Goal: Task Accomplishment & Management: Complete application form

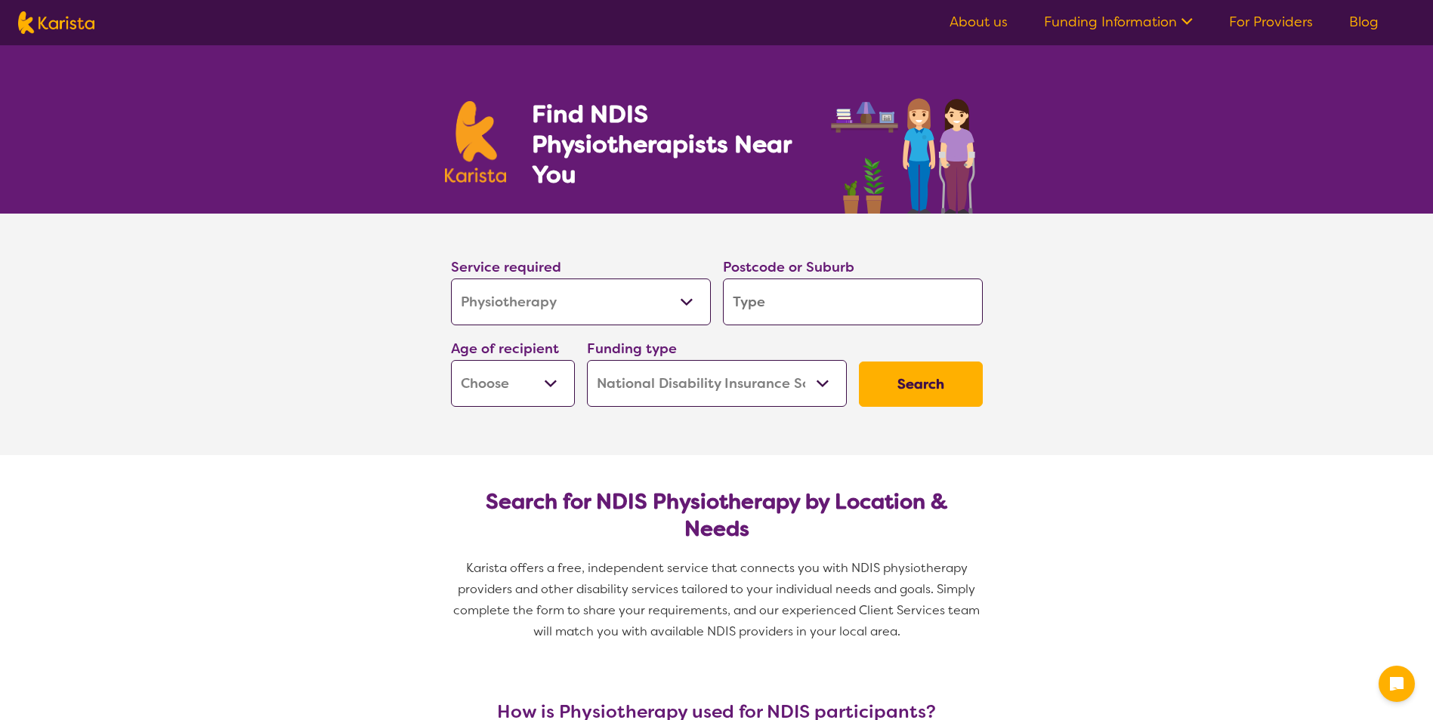
select select "Physiotherapy"
select select "NDIS"
select select "Physiotherapy"
select select "NDIS"
type input "2"
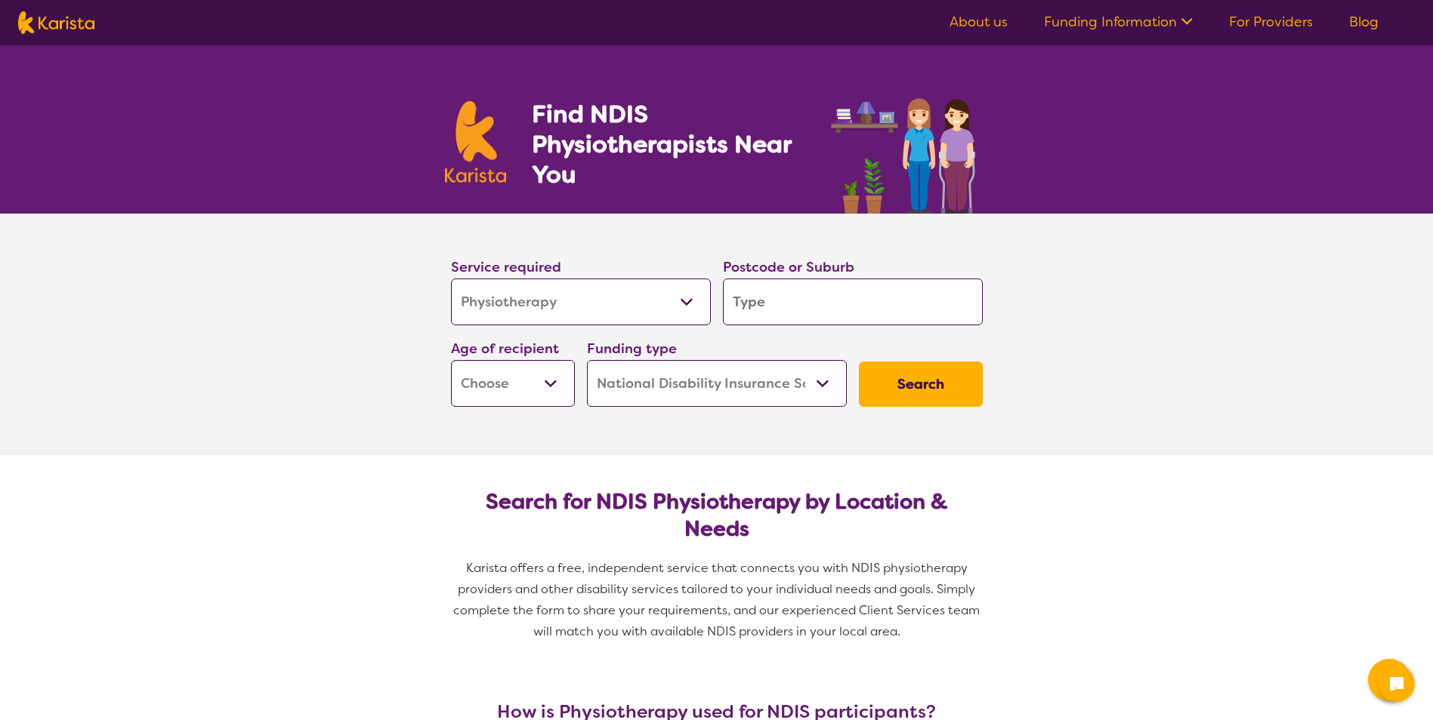
type input "2"
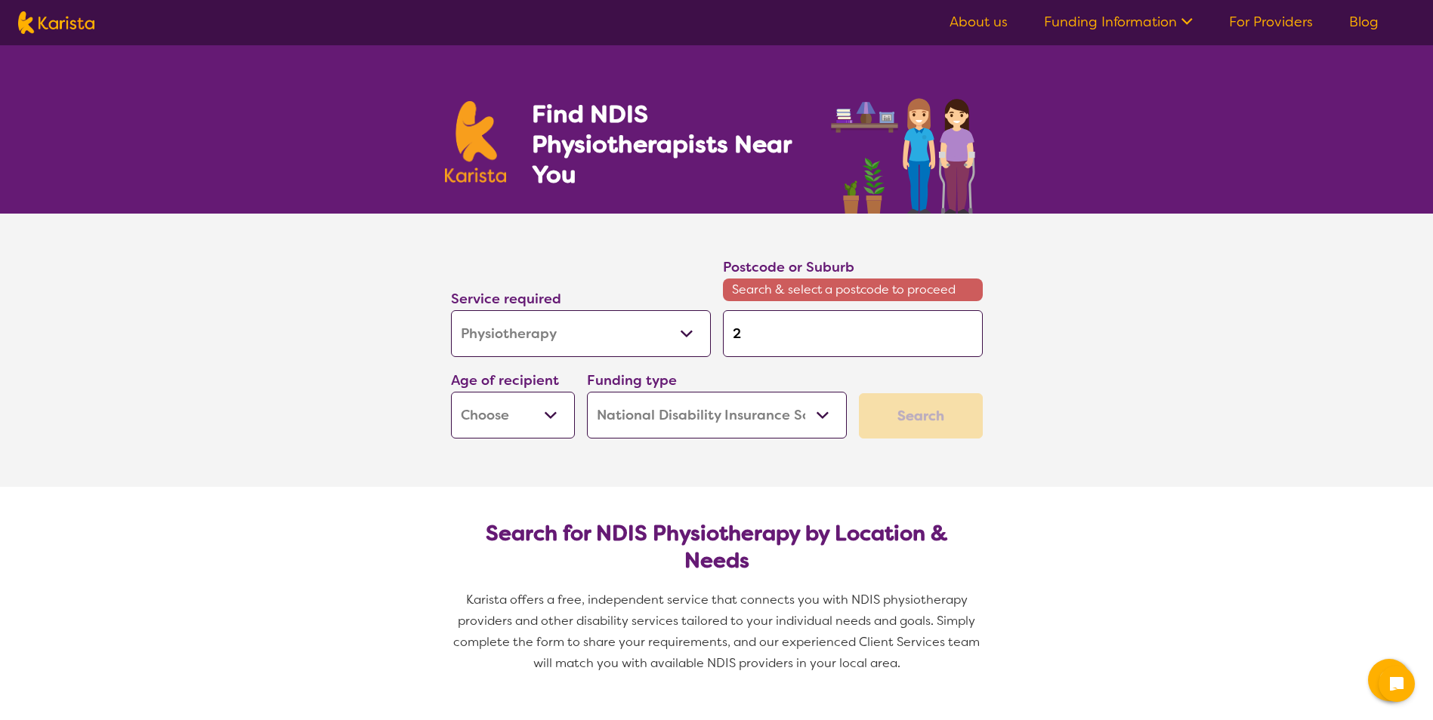
type input "22"
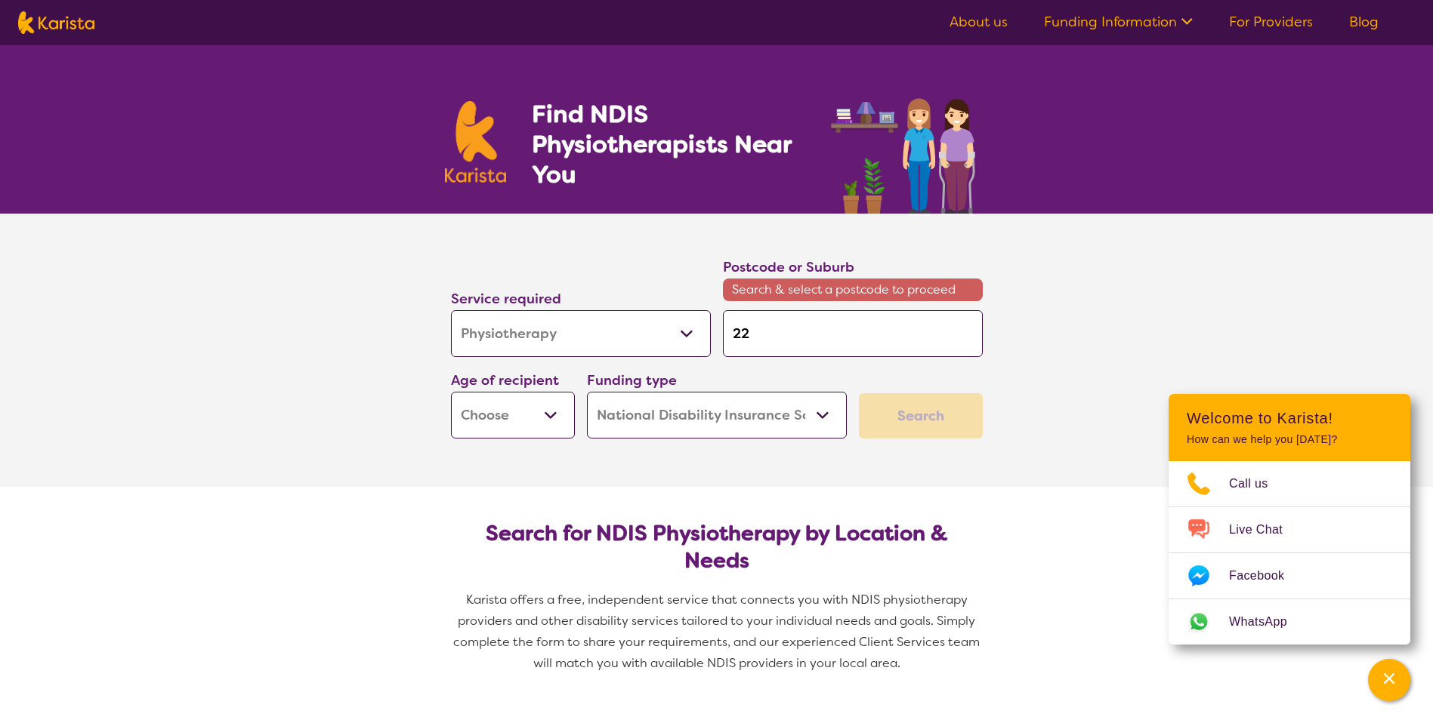
click at [813, 314] on input "22" at bounding box center [853, 333] width 260 height 47
type input "2"
type input "23"
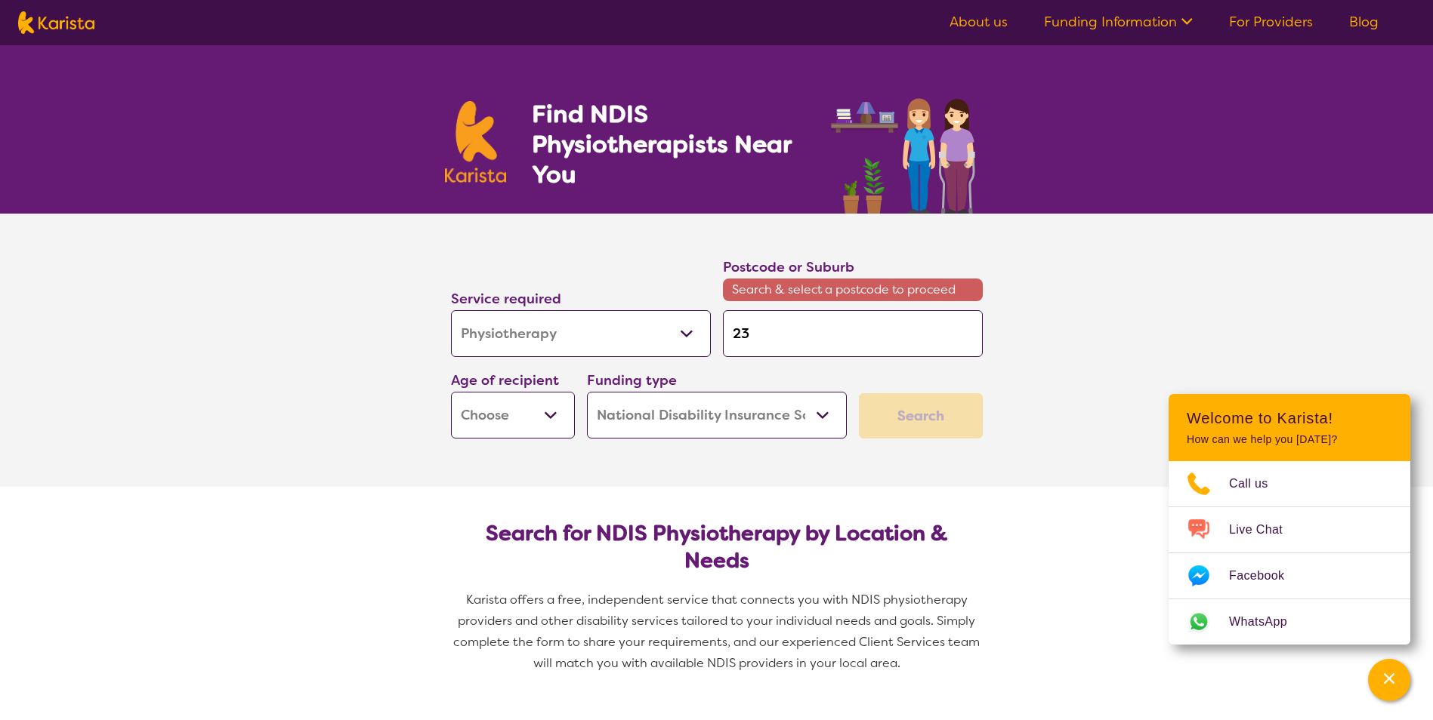
type input "230"
type input "2305"
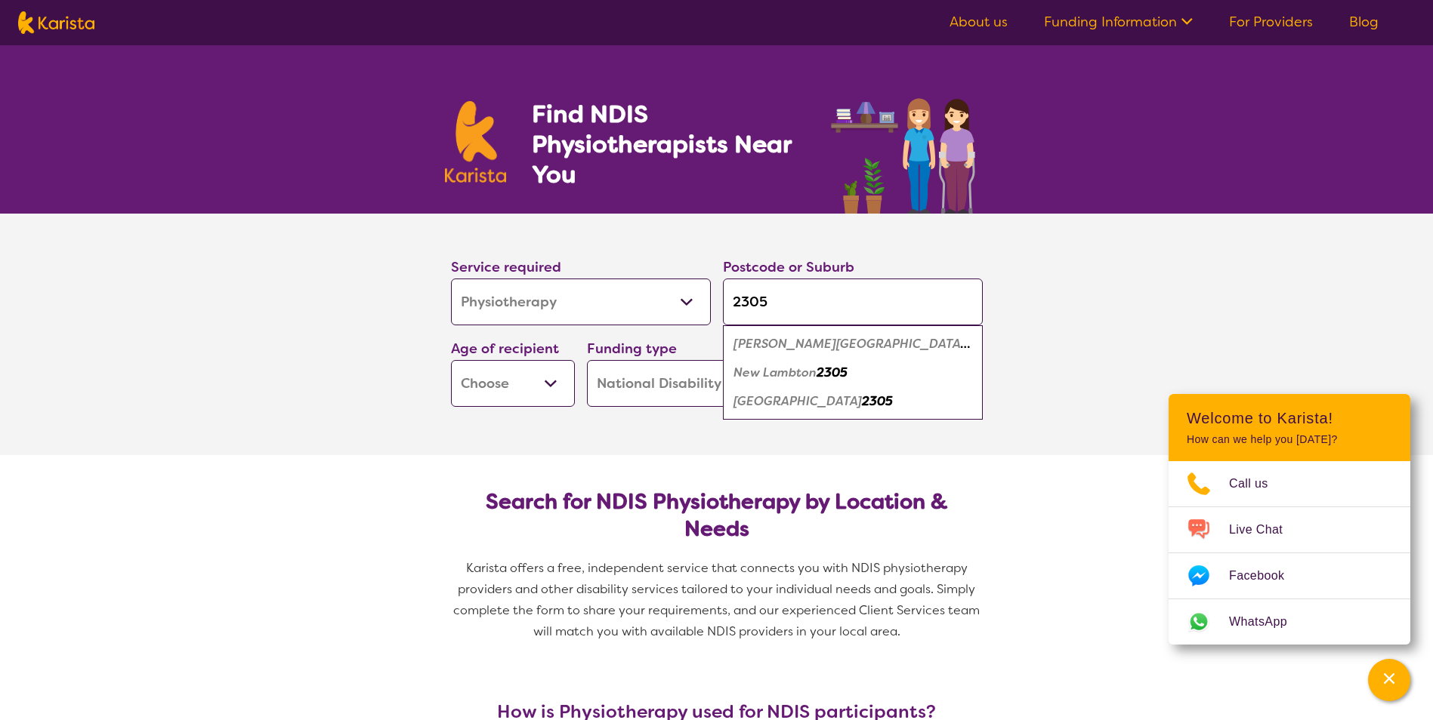
type input "2305"
click at [811, 369] on em "New Lambton" at bounding box center [774, 373] width 83 height 16
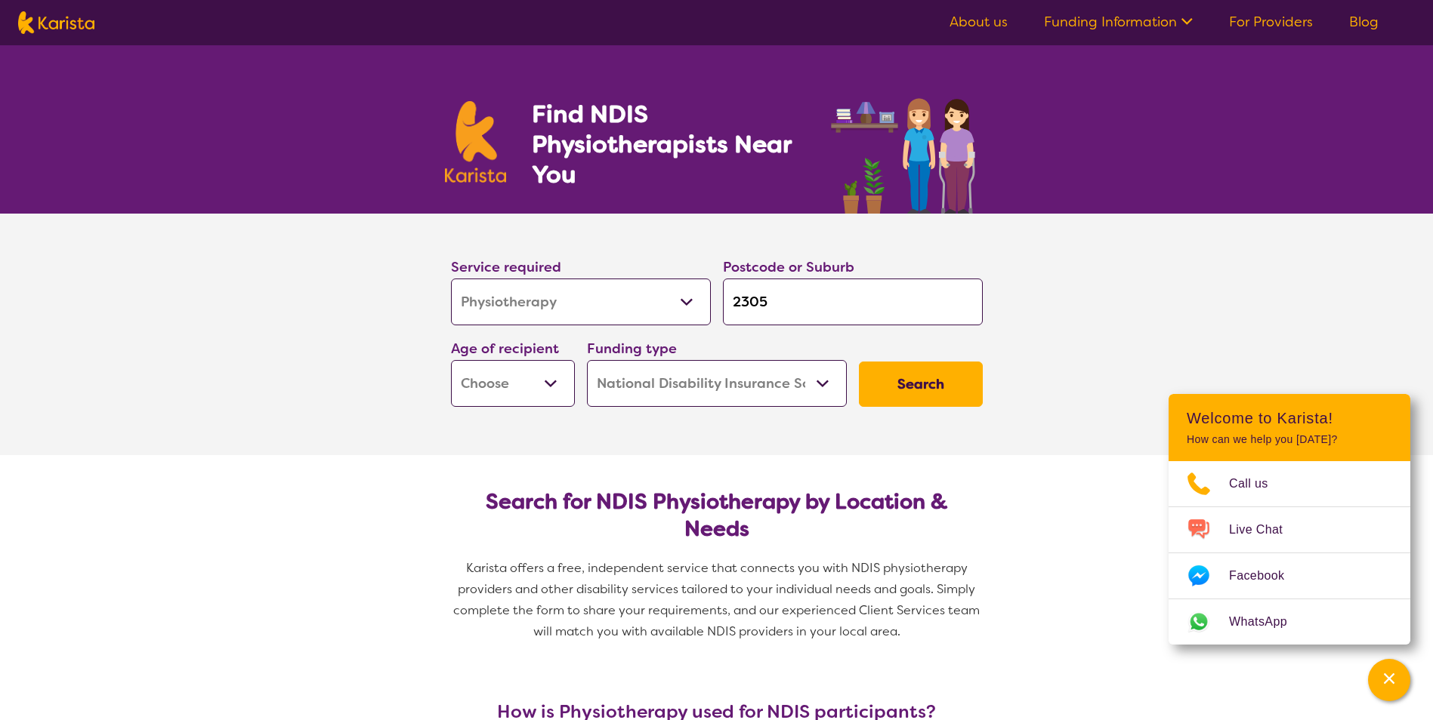
click at [543, 376] on select "Early Childhood - 0 to 9 Child - 10 to 11 Adolescent - 12 to 17 Adult - 18 to 6…" at bounding box center [513, 383] width 124 height 47
click at [513, 388] on select "Early Childhood - 0 to 9 Child - 10 to 11 Adolescent - 12 to 17 Adult - 18 to 6…" at bounding box center [513, 383] width 124 height 47
select select "AG"
click at [451, 360] on select "Early Childhood - 0 to 9 Child - 10 to 11 Adolescent - 12 to 17 Adult - 18 to 6…" at bounding box center [513, 383] width 124 height 47
select select "AG"
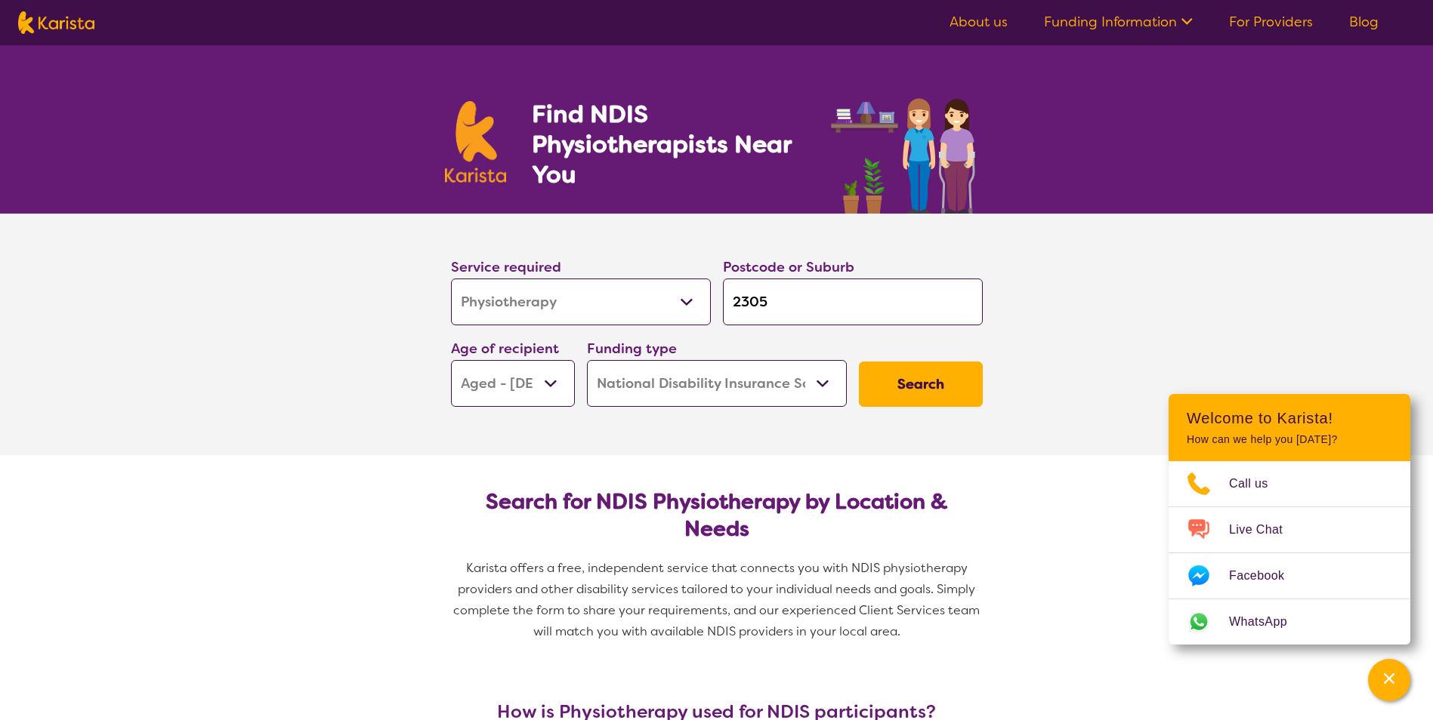
click at [705, 392] on select "Home Care Package (HCP) National Disability Insurance Scheme (NDIS) I don't know" at bounding box center [717, 383] width 260 height 47
click at [587, 360] on select "Home Care Package (HCP) National Disability Insurance Scheme (NDIS) I don't know" at bounding box center [717, 383] width 260 height 47
click at [900, 383] on button "Search" at bounding box center [921, 384] width 124 height 45
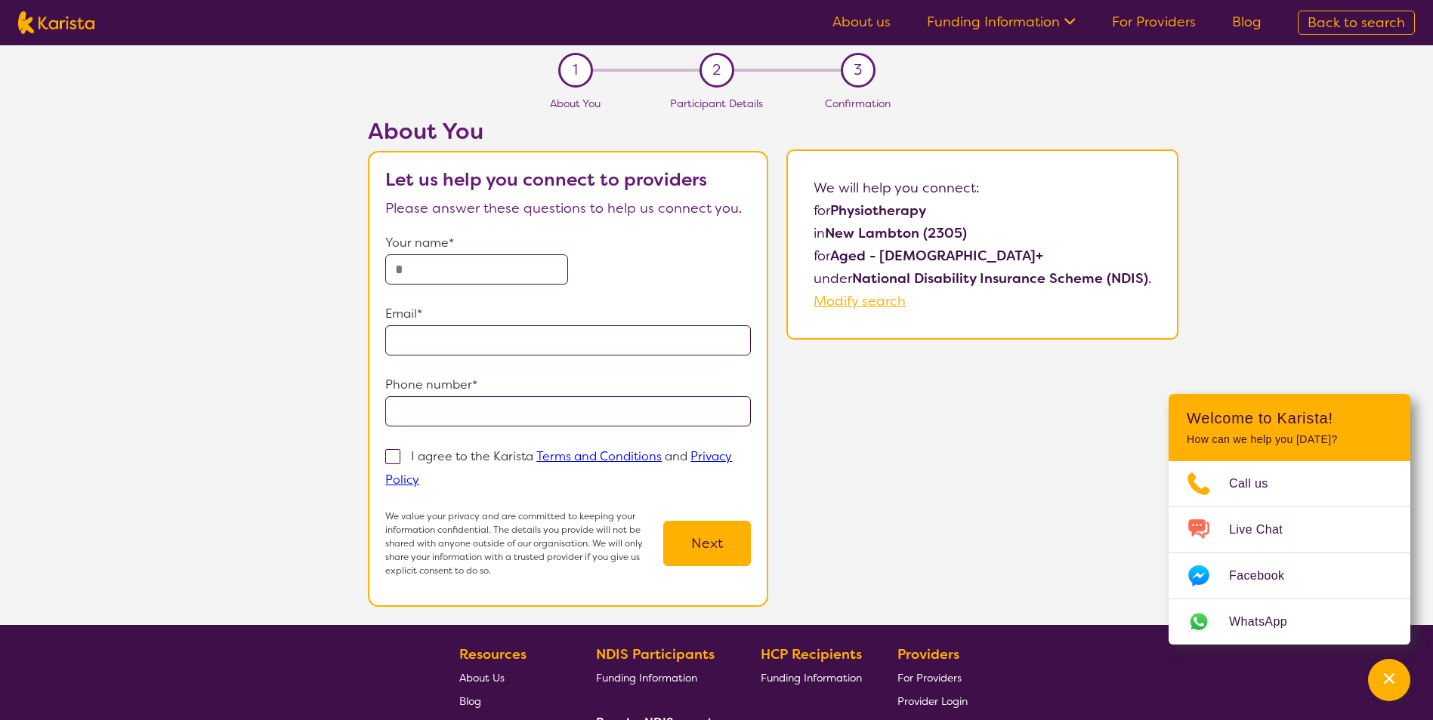
click at [455, 279] on input "text" at bounding box center [476, 269] width 183 height 30
type input "**********"
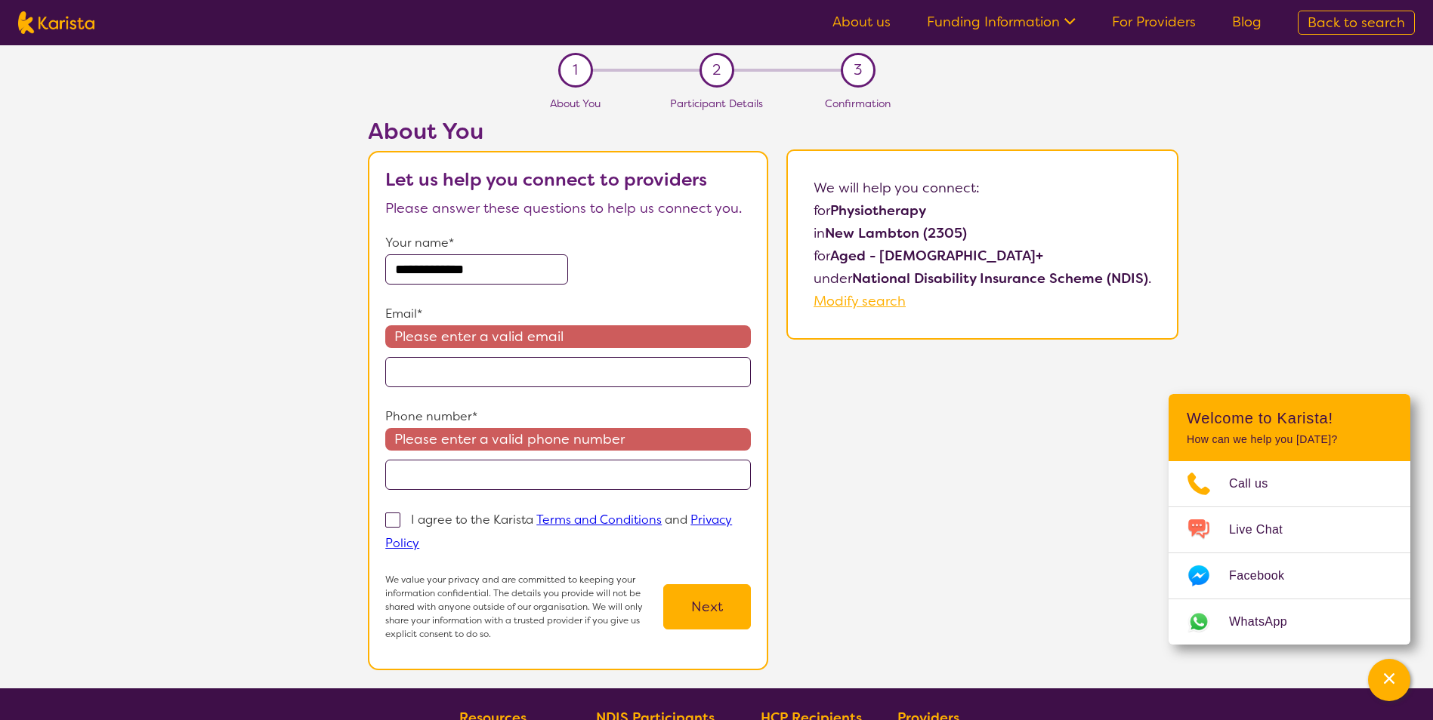
click at [468, 381] on input "email" at bounding box center [567, 372] width 365 height 30
type input "**********"
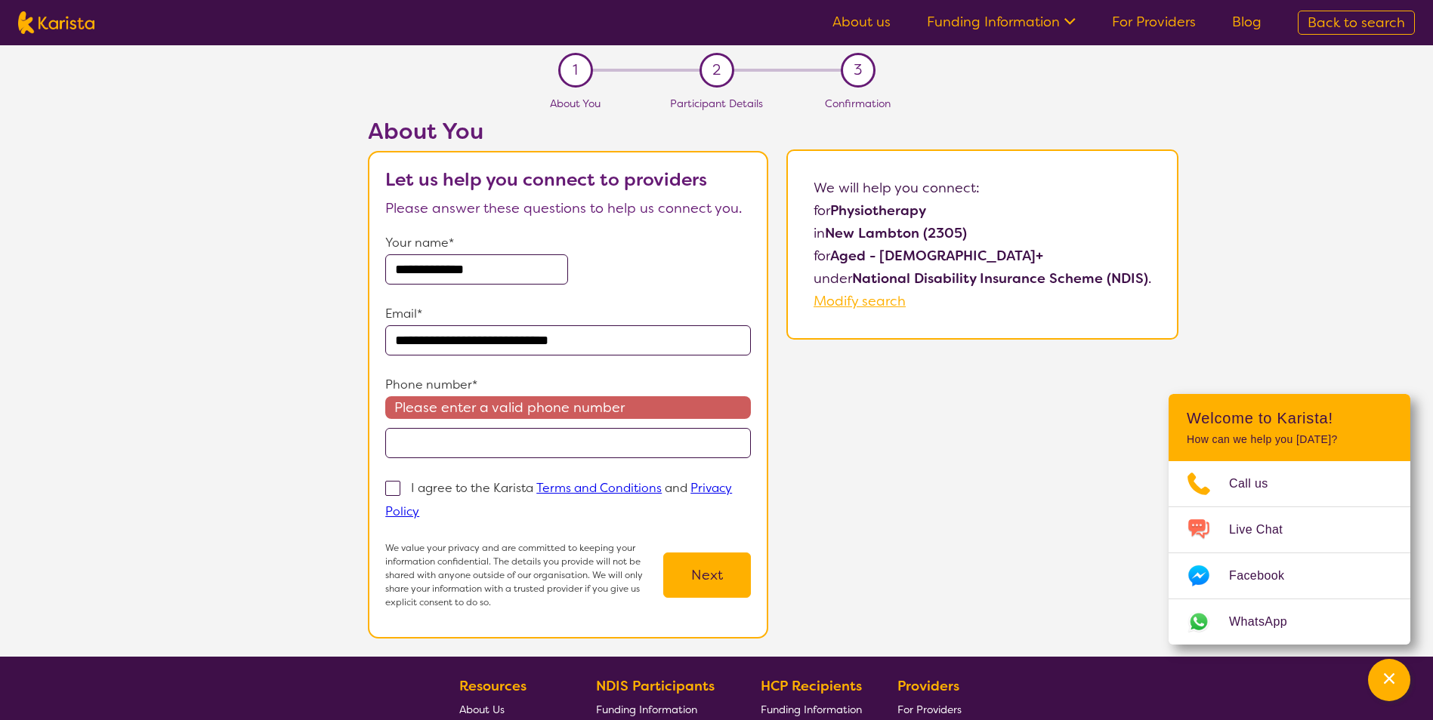
click at [485, 452] on input "tel" at bounding box center [567, 443] width 365 height 30
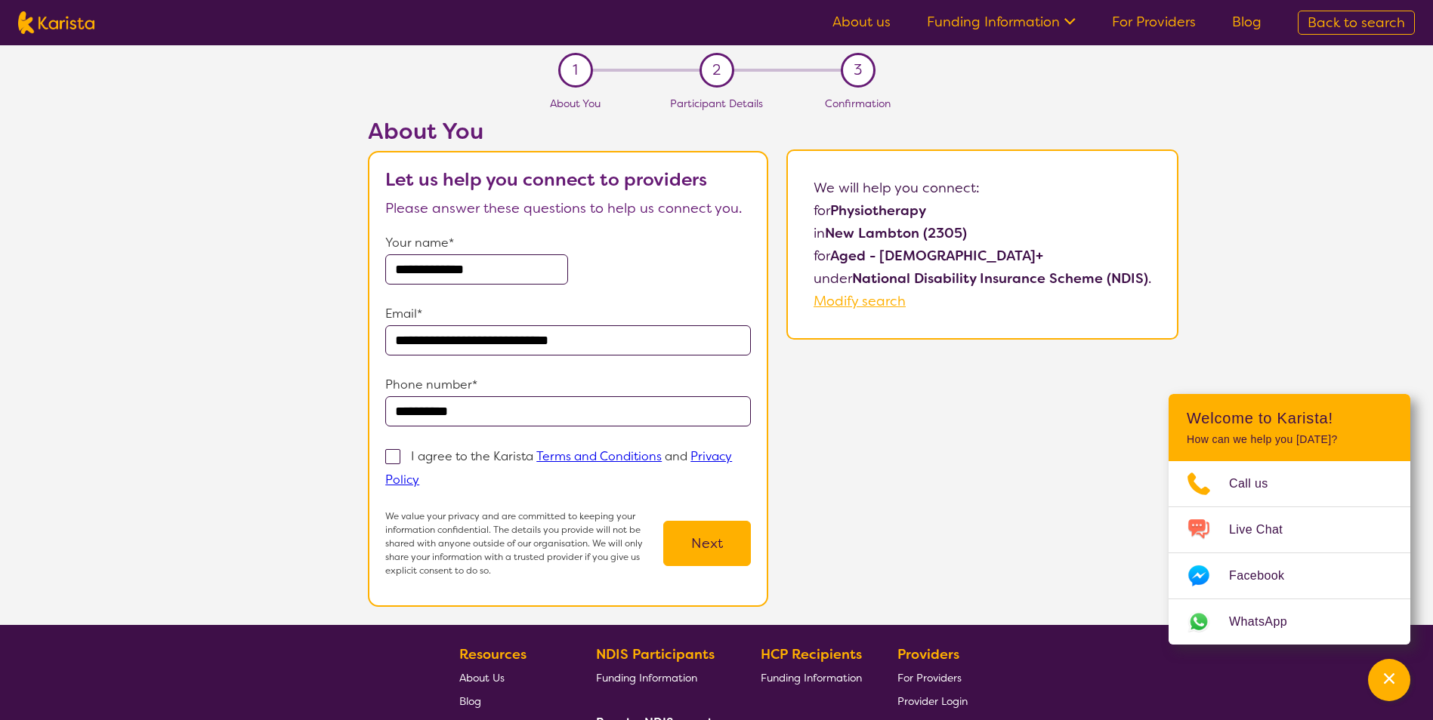
type input "**********"
click at [399, 457] on span at bounding box center [392, 456] width 15 height 15
click at [419, 474] on input "I agree to the Karista Terms and Conditions and Privacy Policy" at bounding box center [424, 479] width 10 height 10
checkbox input "true"
click at [705, 547] on button "Next" at bounding box center [707, 543] width 88 height 45
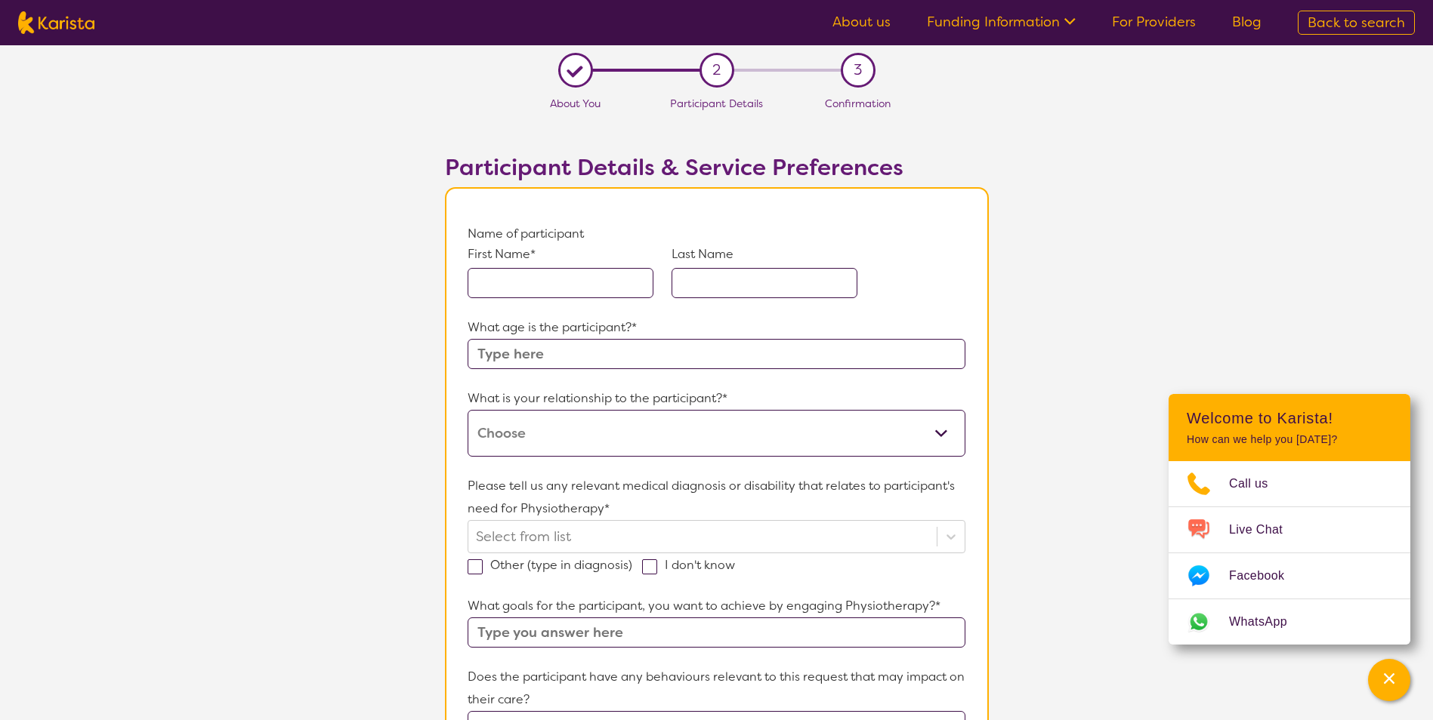
click at [562, 282] on input "text" at bounding box center [560, 283] width 186 height 30
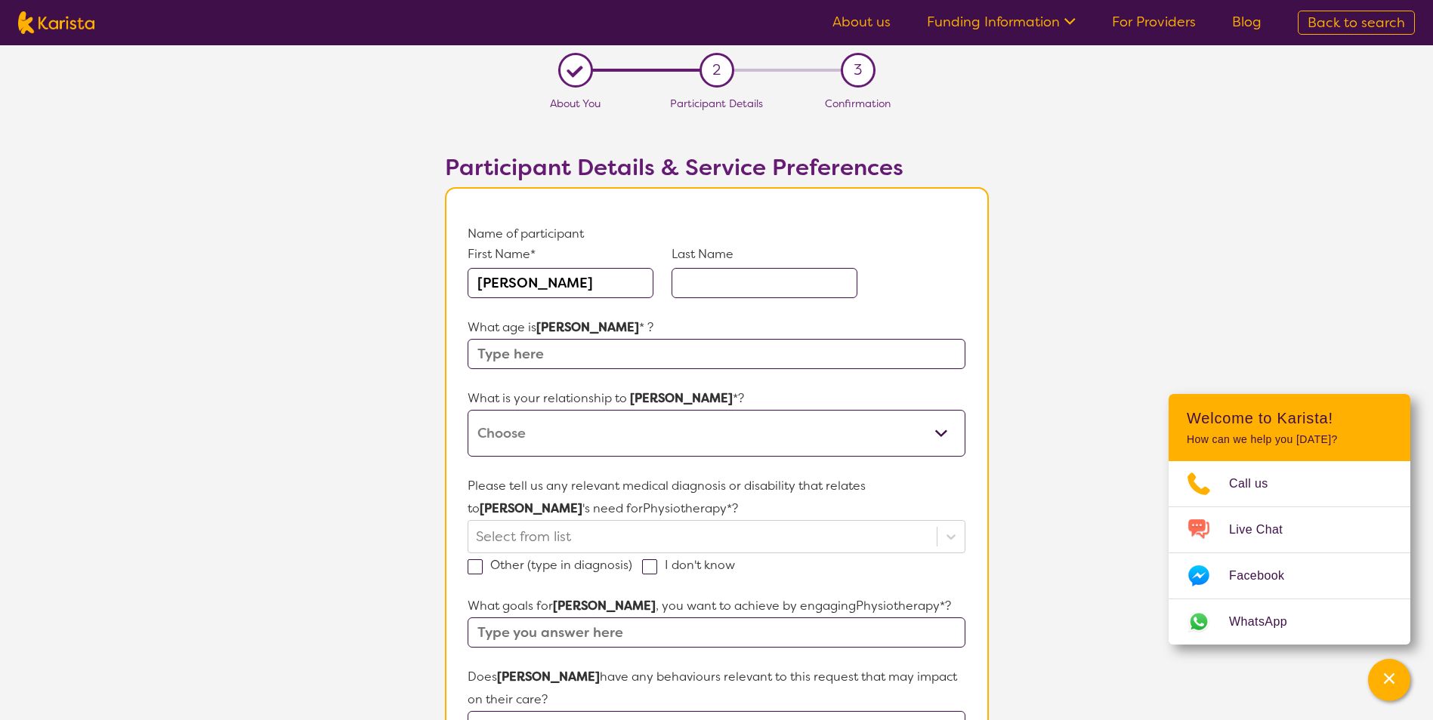
type input "[PERSON_NAME]"
click at [801, 279] on input "text" at bounding box center [764, 283] width 186 height 30
type input "[PERSON_NAME]"
click at [682, 359] on input "text" at bounding box center [715, 354] width 497 height 30
type input "67"
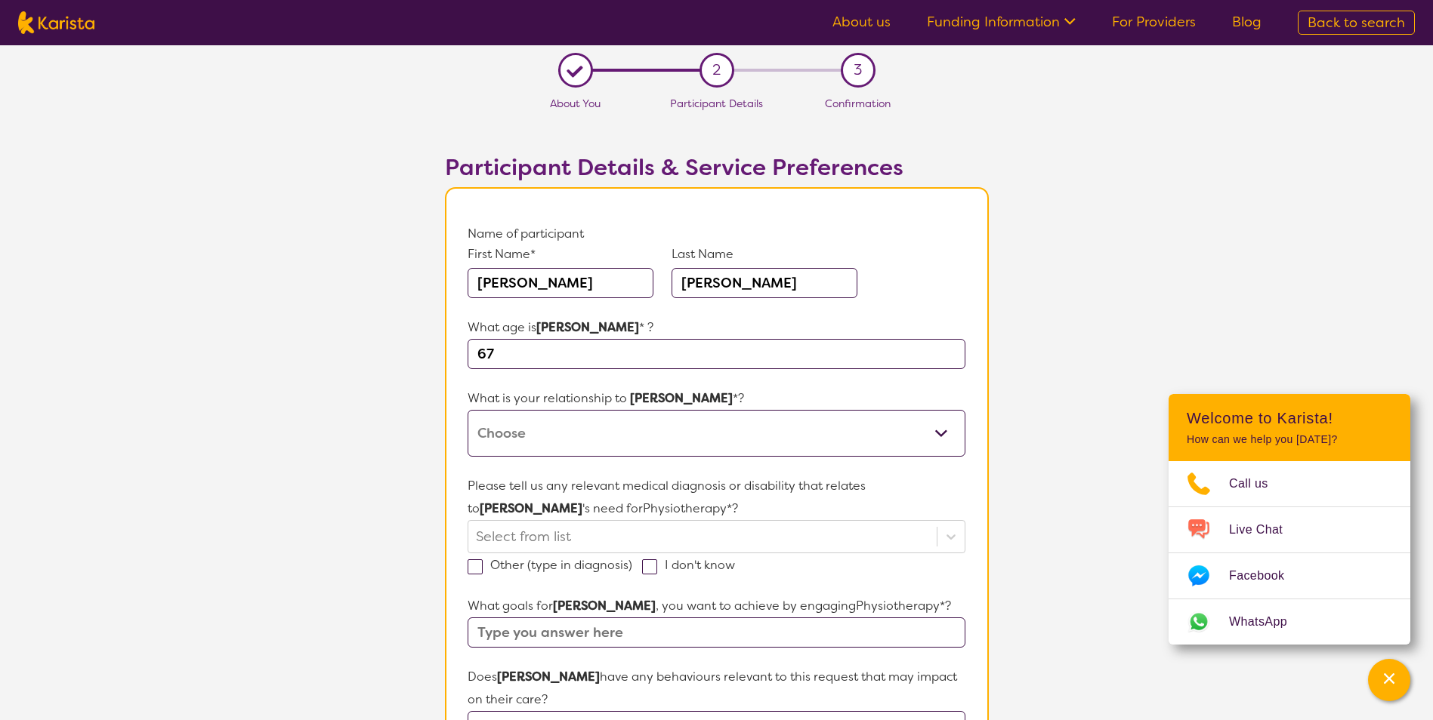
click at [606, 443] on select "This request is for myself I am their parent I am their child I am their spouse…" at bounding box center [715, 433] width 497 height 47
select select "I am their Support Coordinator"
click at [467, 410] on select "This request is for myself I am their parent I am their child I am their spouse…" at bounding box center [715, 433] width 497 height 47
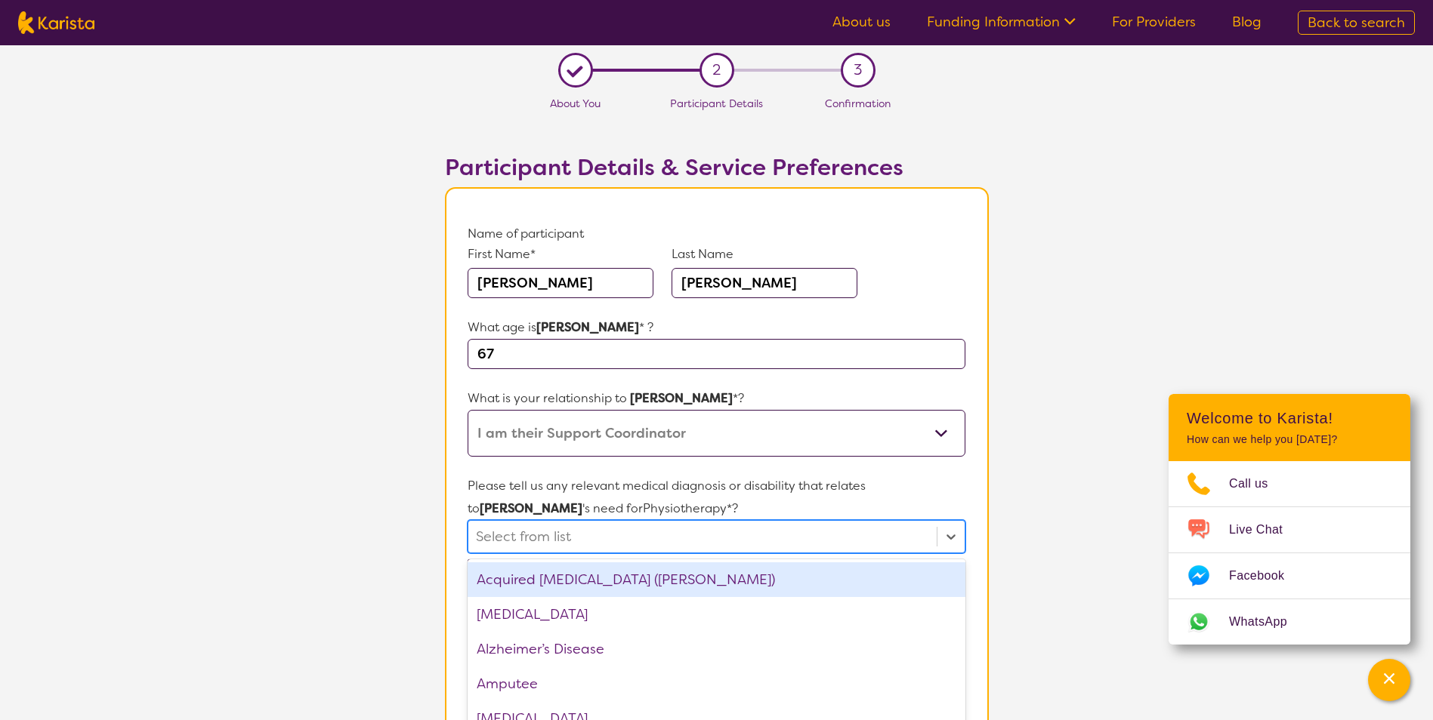
click at [939, 538] on div "option Acquired [MEDICAL_DATA] (ABI) focused, 1 of 75. 75 results available. Us…" at bounding box center [715, 536] width 497 height 33
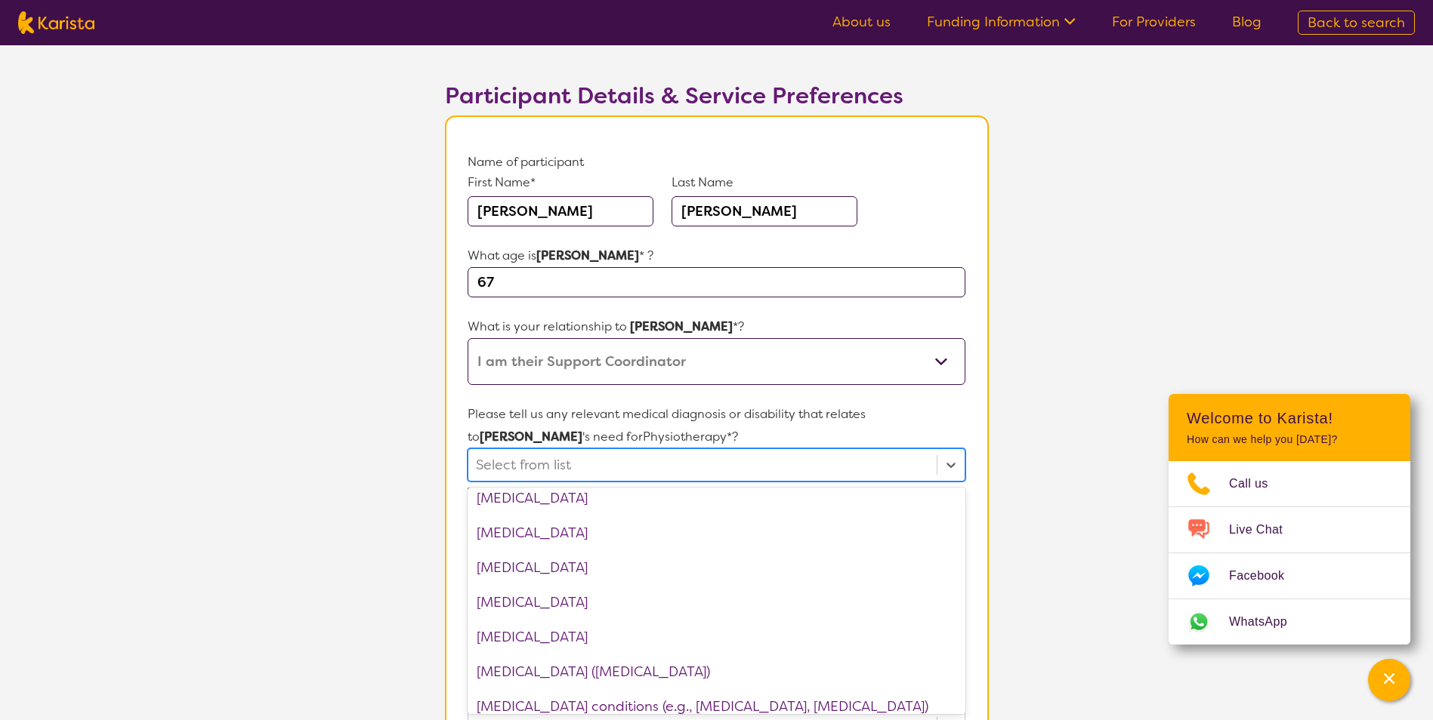
scroll to position [529, 0]
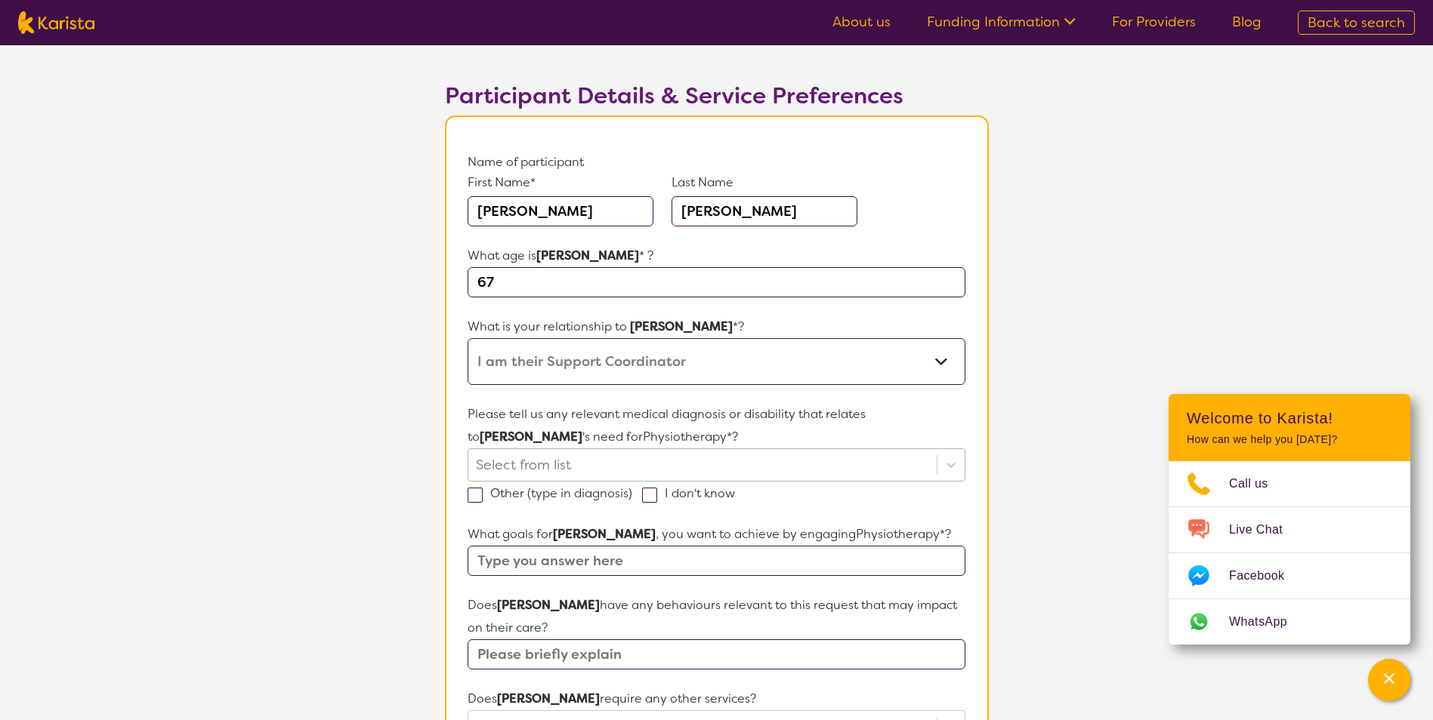
click at [639, 456] on div at bounding box center [702, 465] width 452 height 26
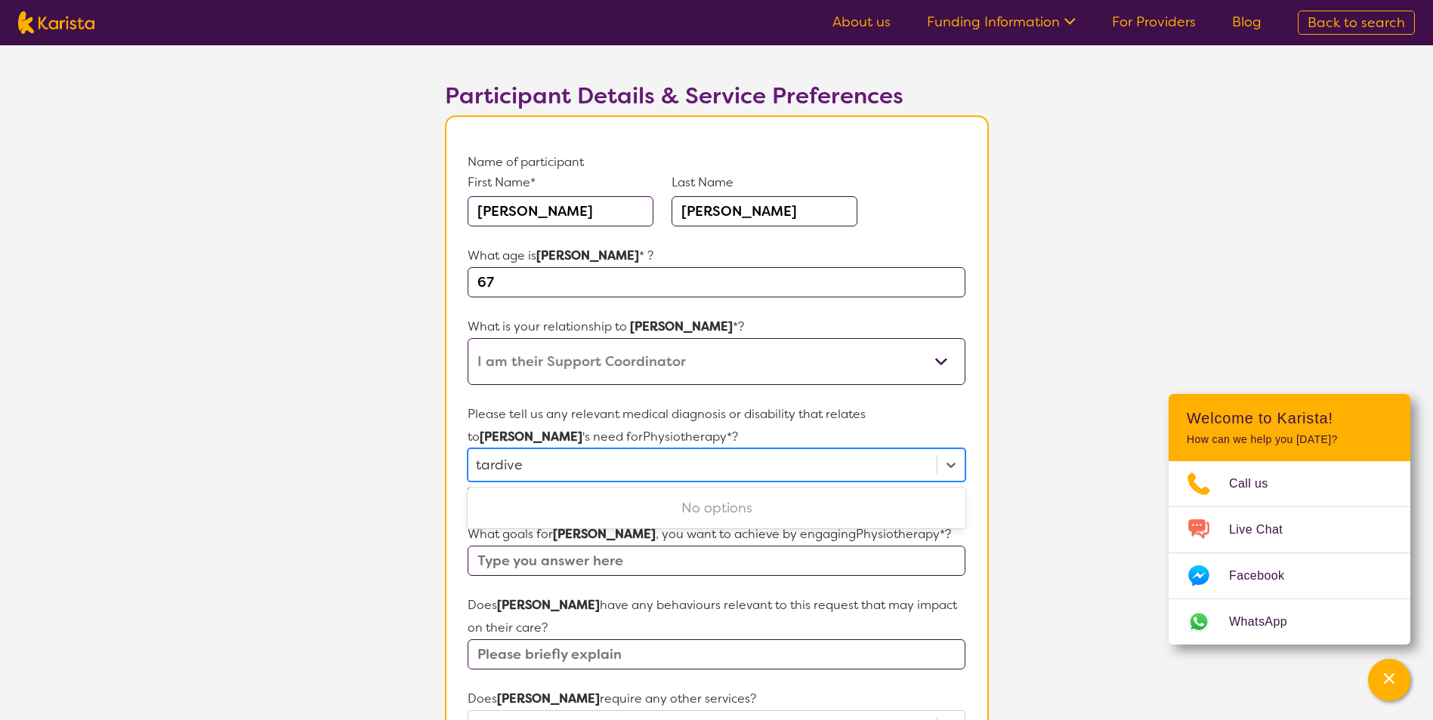
type input "tardive"
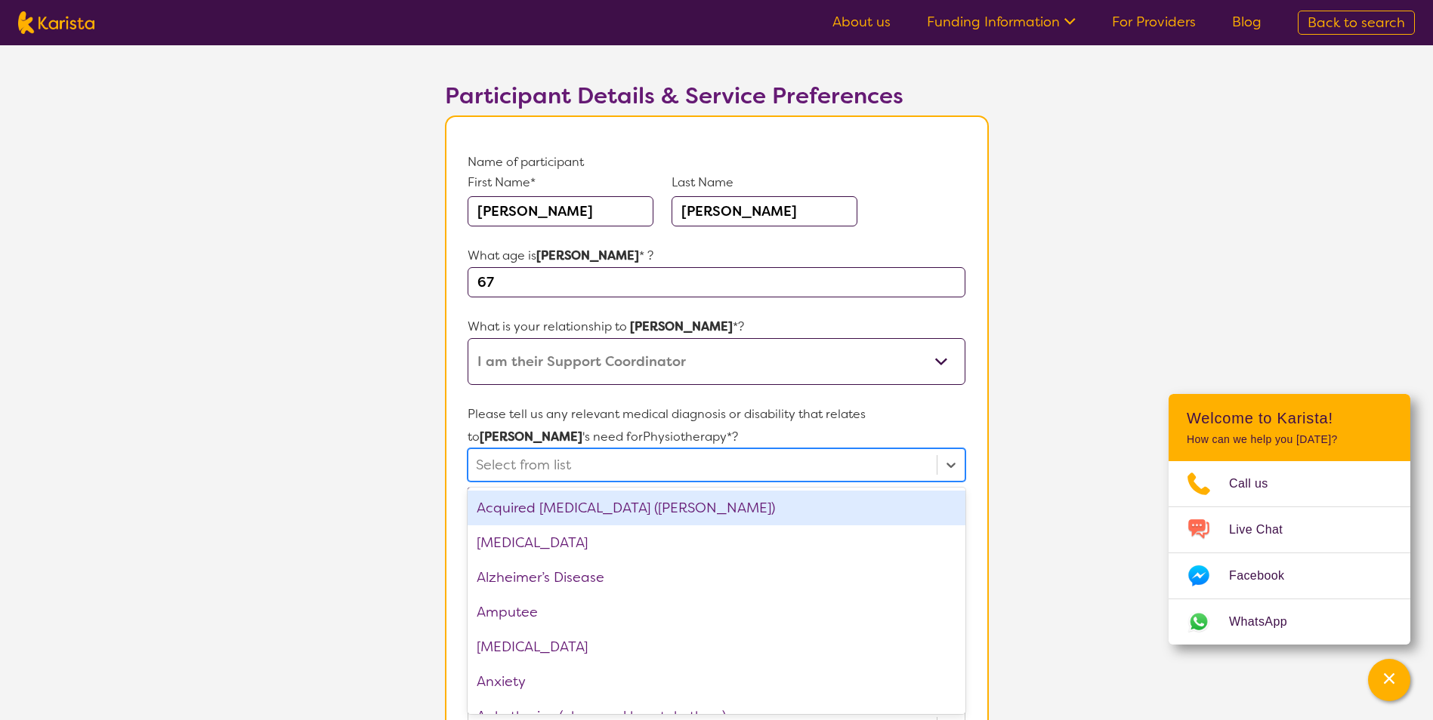
click at [603, 464] on div at bounding box center [702, 465] width 452 height 26
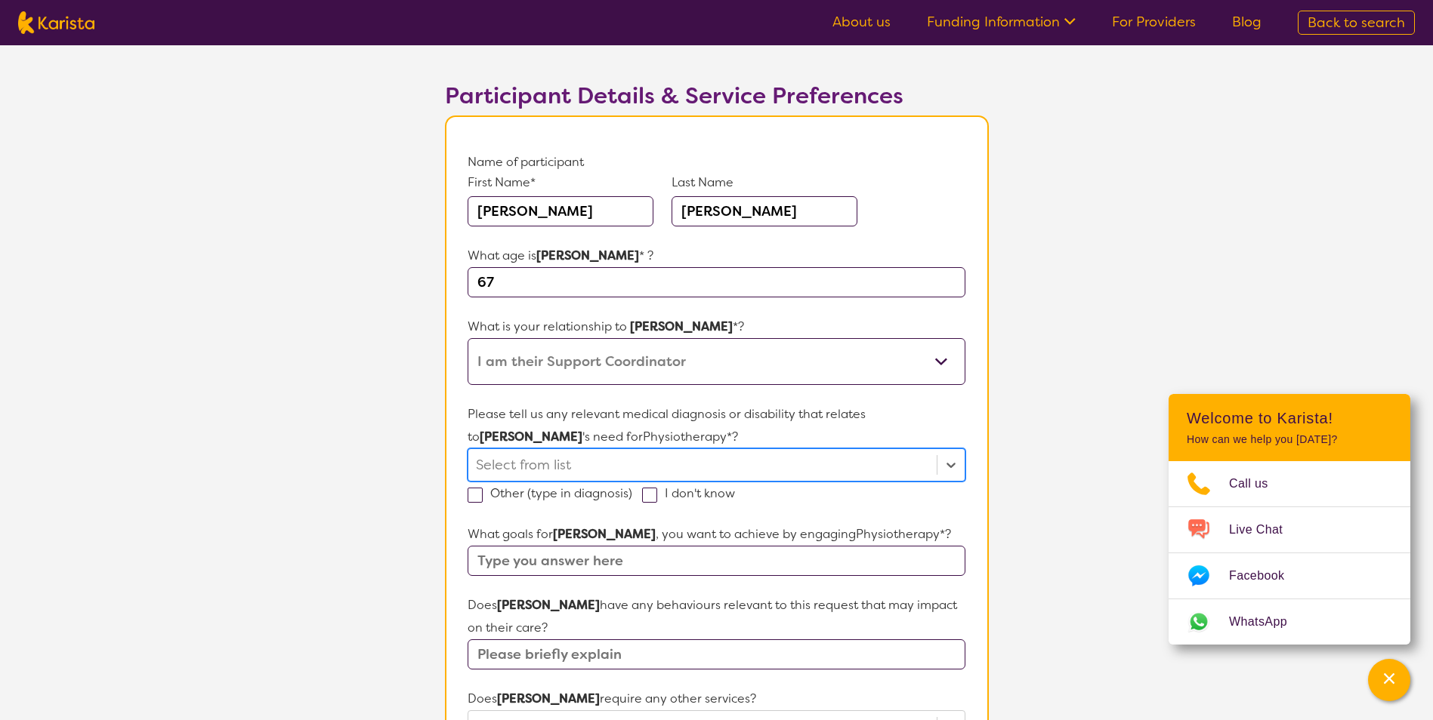
click at [596, 468] on div at bounding box center [702, 465] width 452 height 26
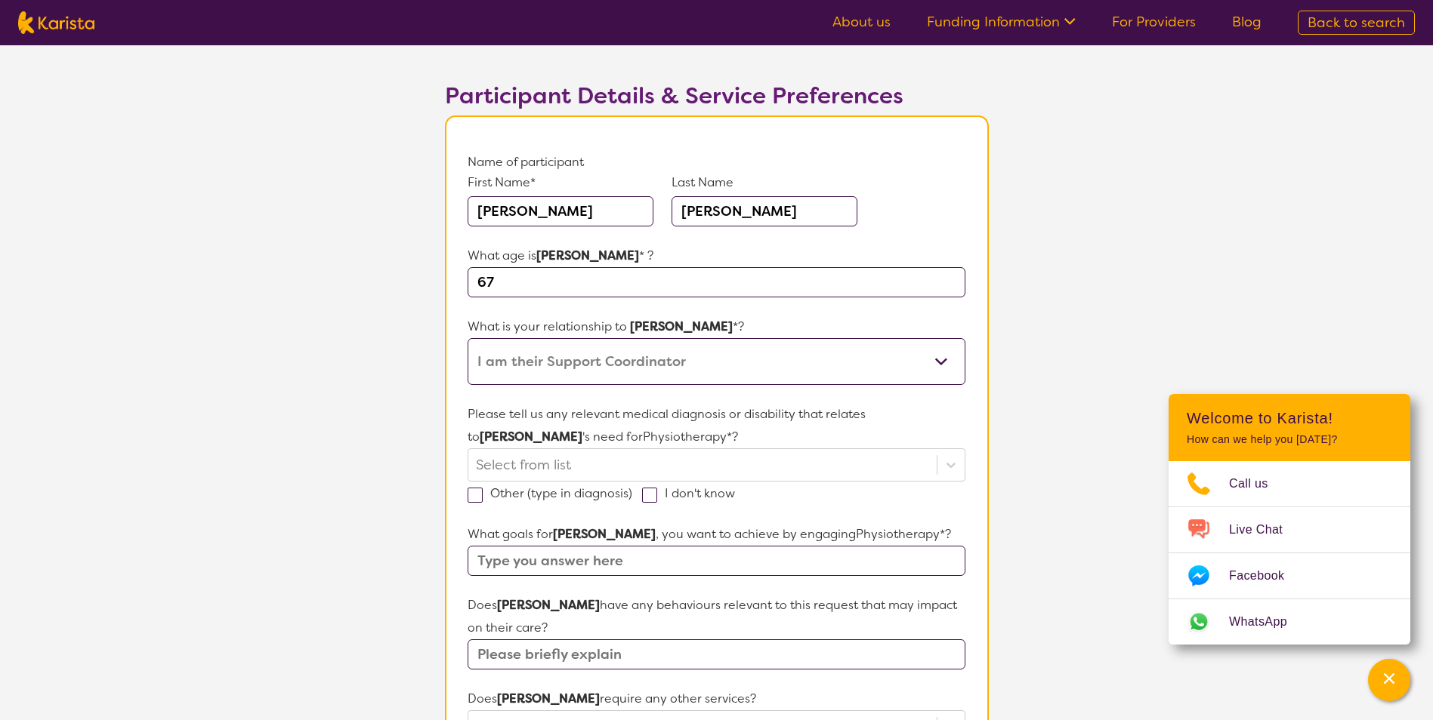
click at [475, 492] on span at bounding box center [474, 495] width 15 height 15
click at [632, 492] on input "Other (type in diagnosis)" at bounding box center [637, 493] width 10 height 10
checkbox input "true"
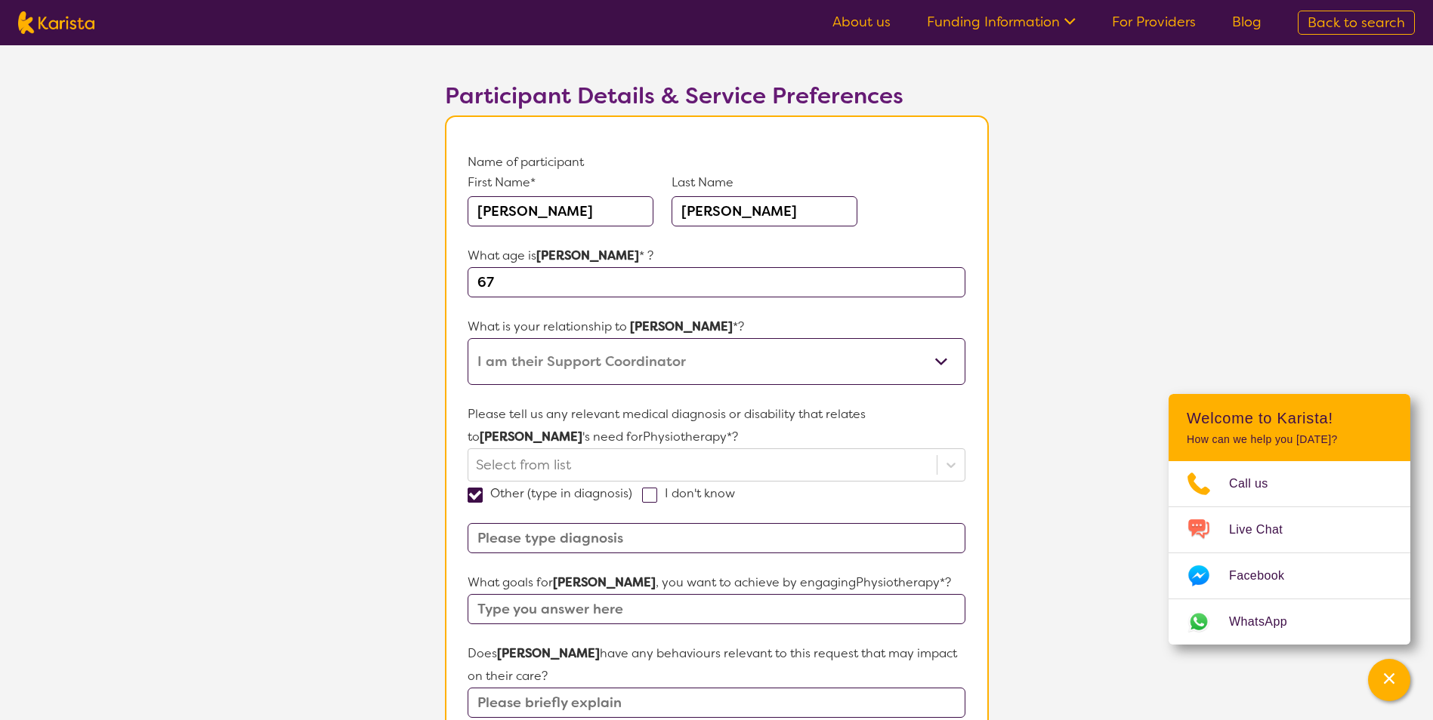
click at [566, 535] on input at bounding box center [715, 538] width 497 height 30
paste input "[MEDICAL_DATA]"
type input "[MEDICAL_DATA]"
click at [625, 471] on div at bounding box center [702, 465] width 452 height 26
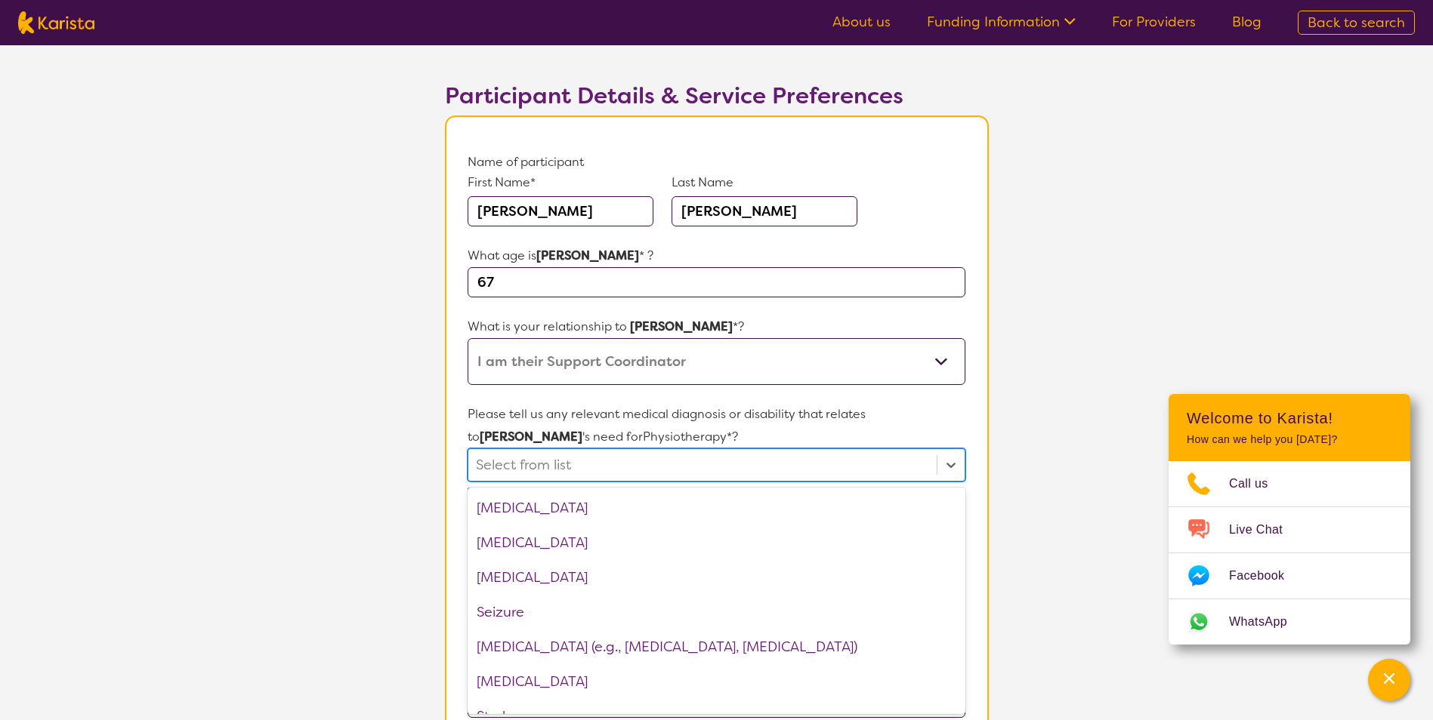
scroll to position [2114, 0]
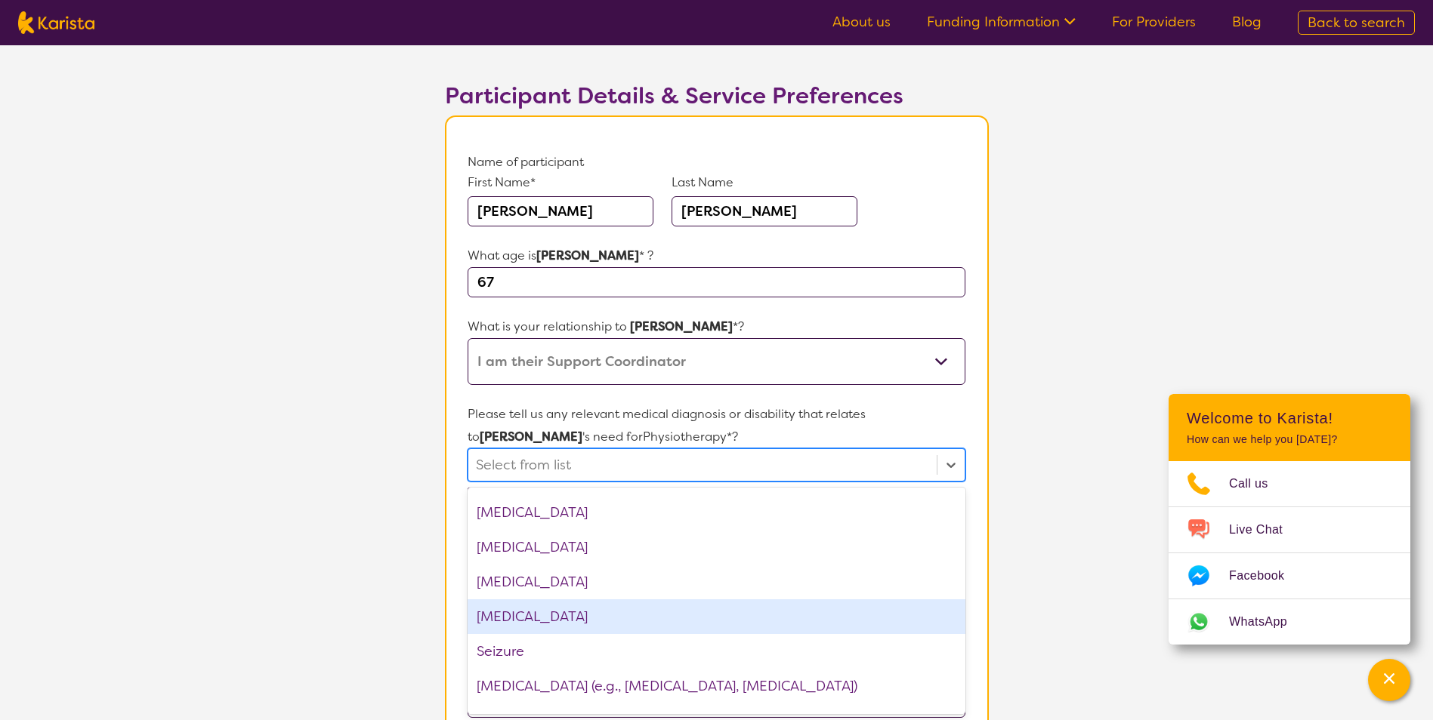
click at [559, 622] on div "[MEDICAL_DATA]" at bounding box center [715, 617] width 497 height 35
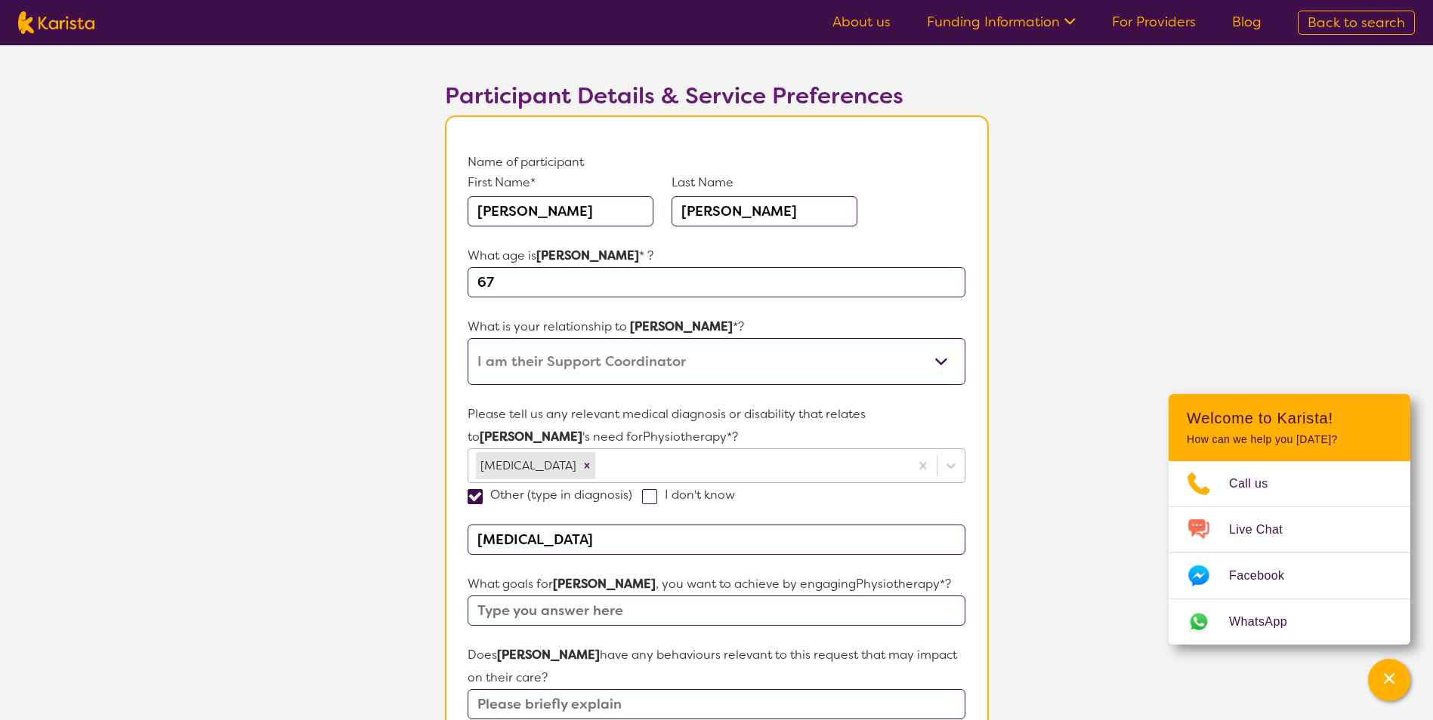
click at [603, 458] on div at bounding box center [749, 466] width 303 height 26
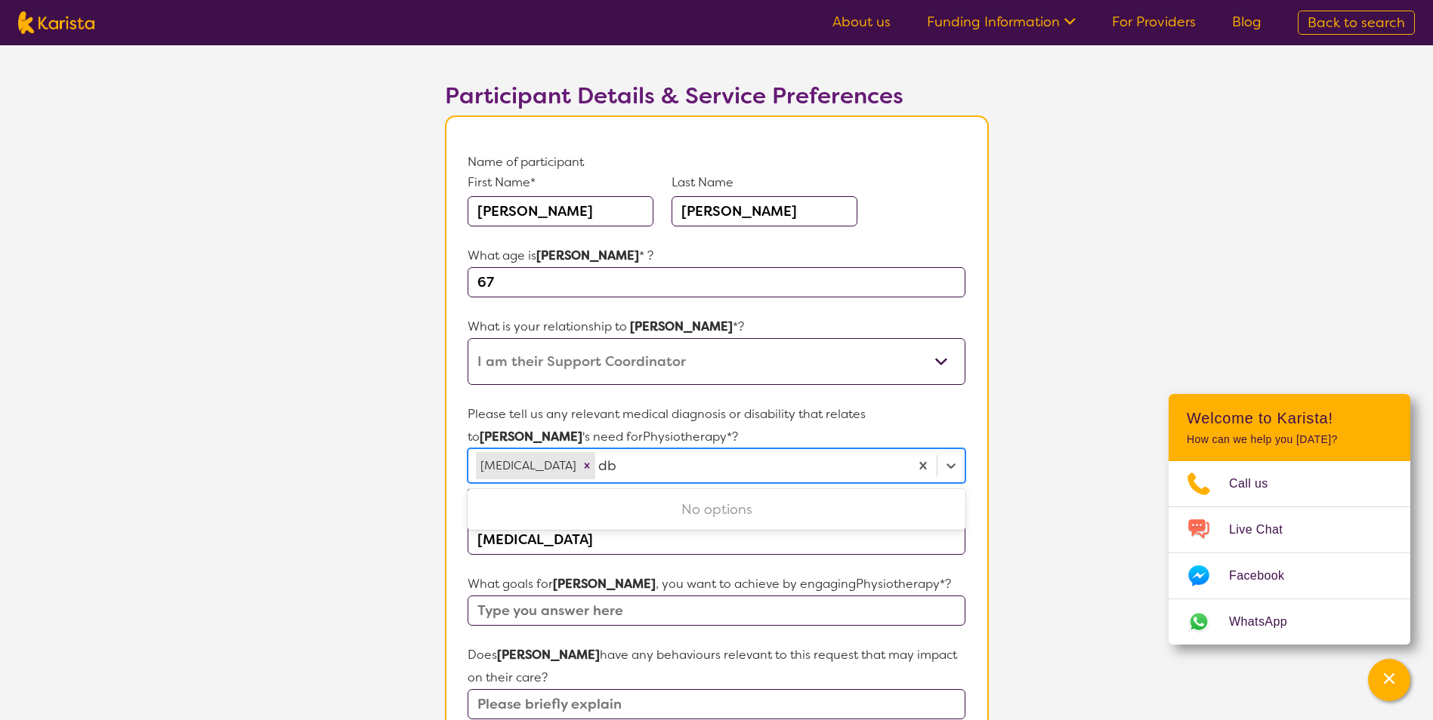
type input "d"
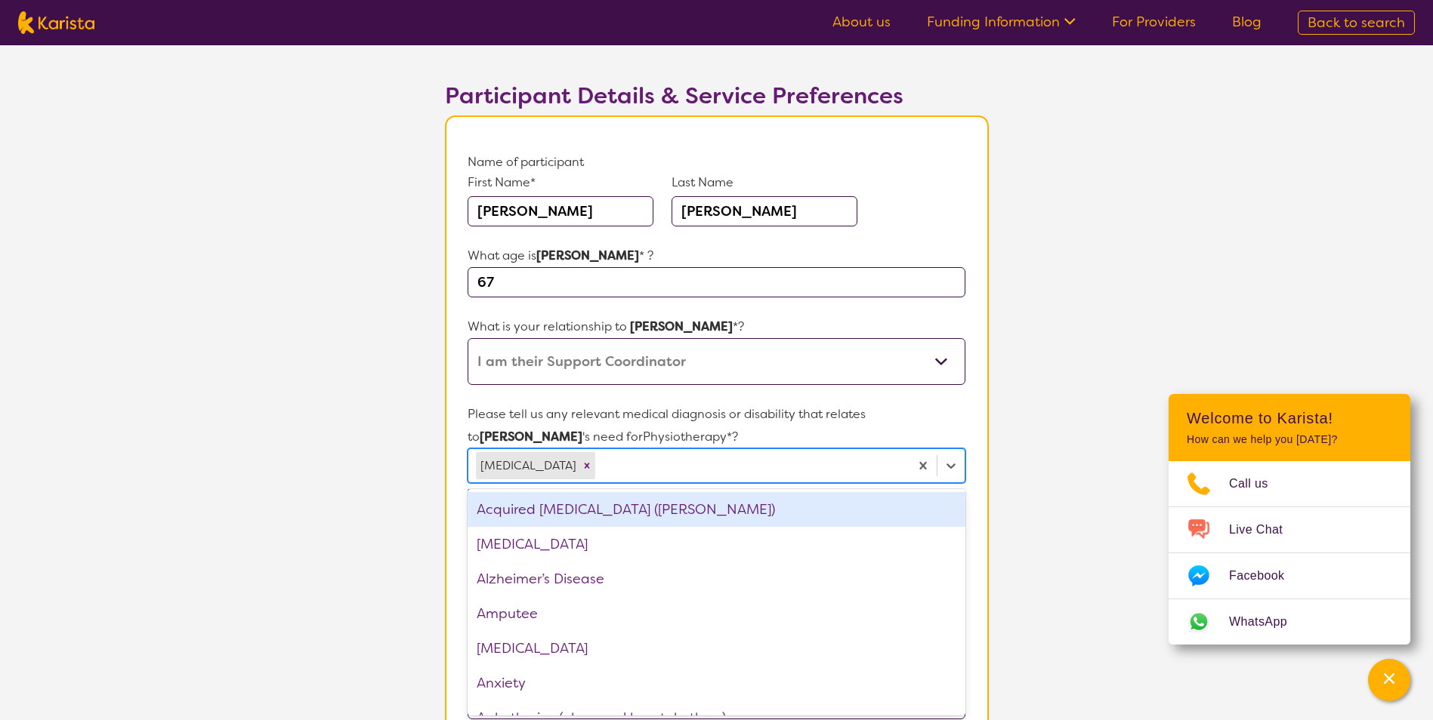
click at [609, 459] on div at bounding box center [749, 466] width 303 height 26
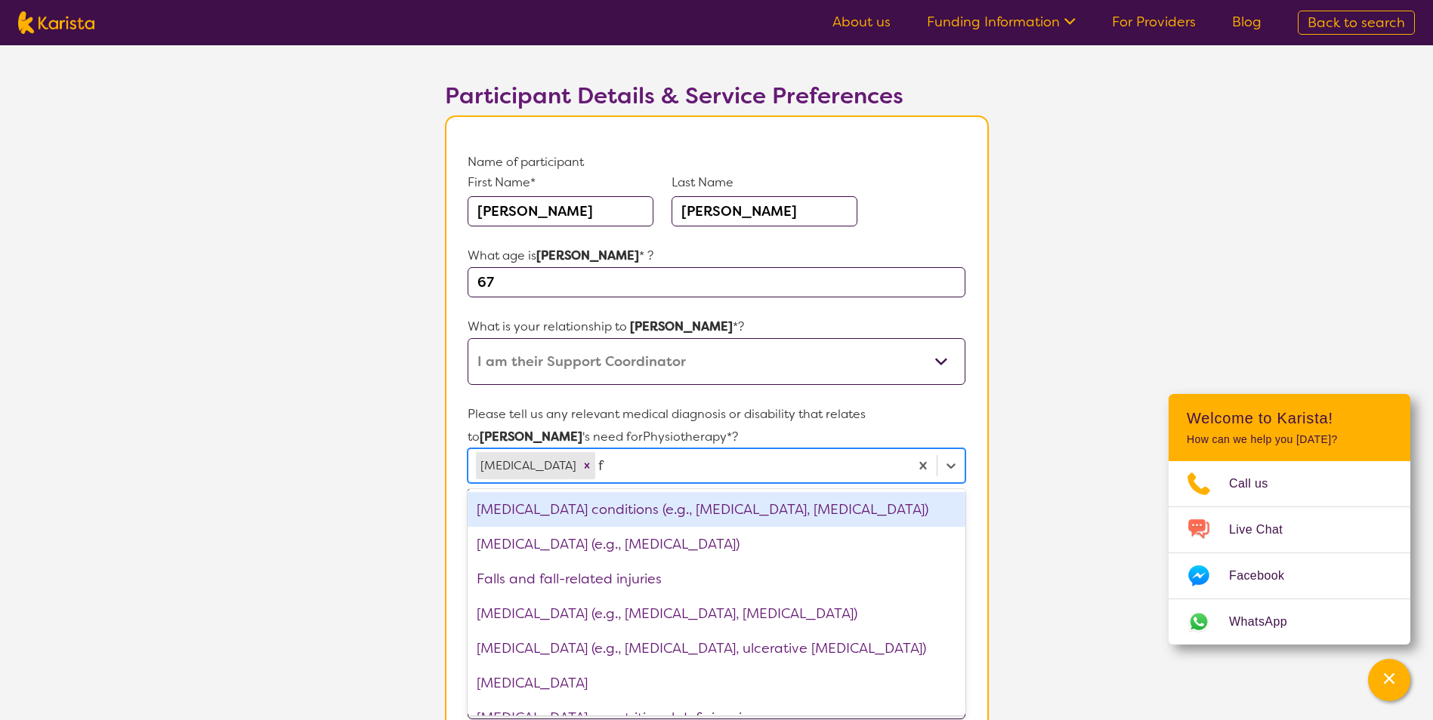
type input "fa"
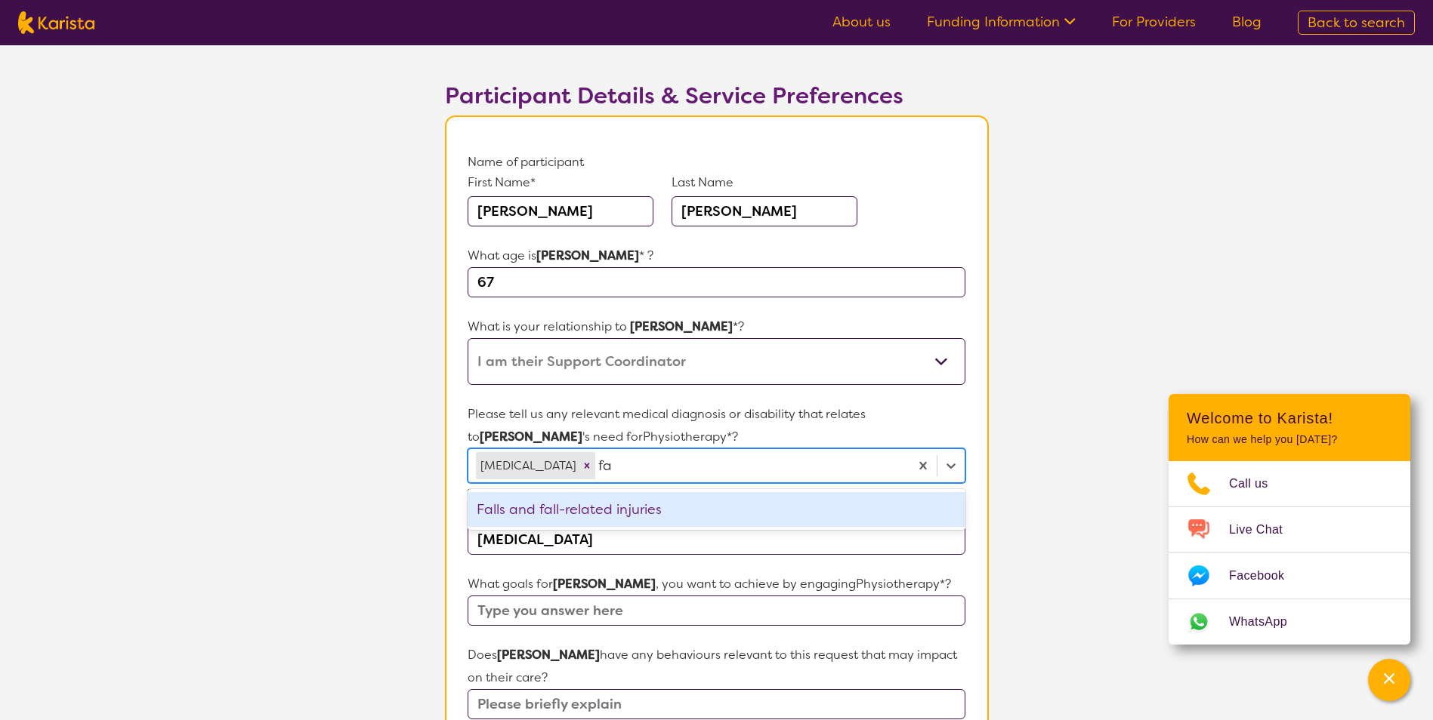
click at [569, 510] on div "Falls and fall-related injuries" at bounding box center [715, 509] width 497 height 35
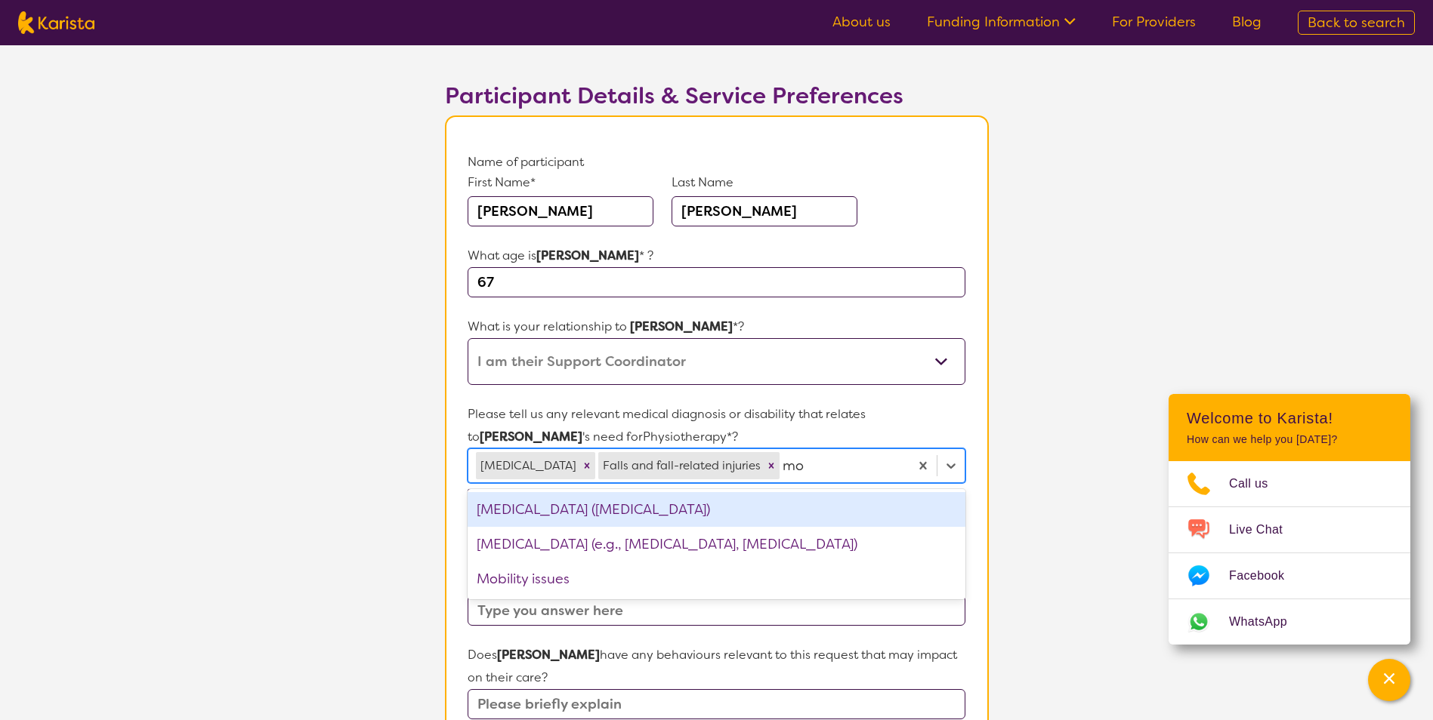
type input "m"
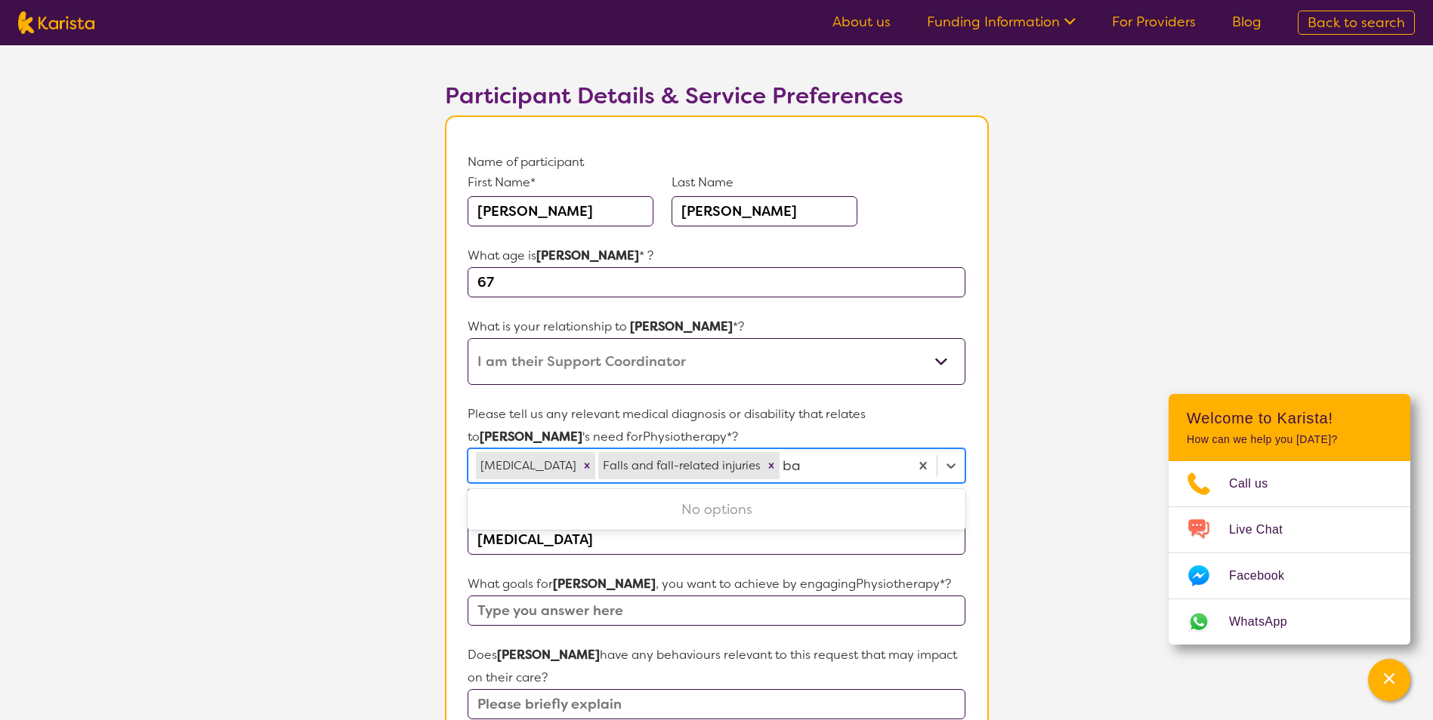
type input "b"
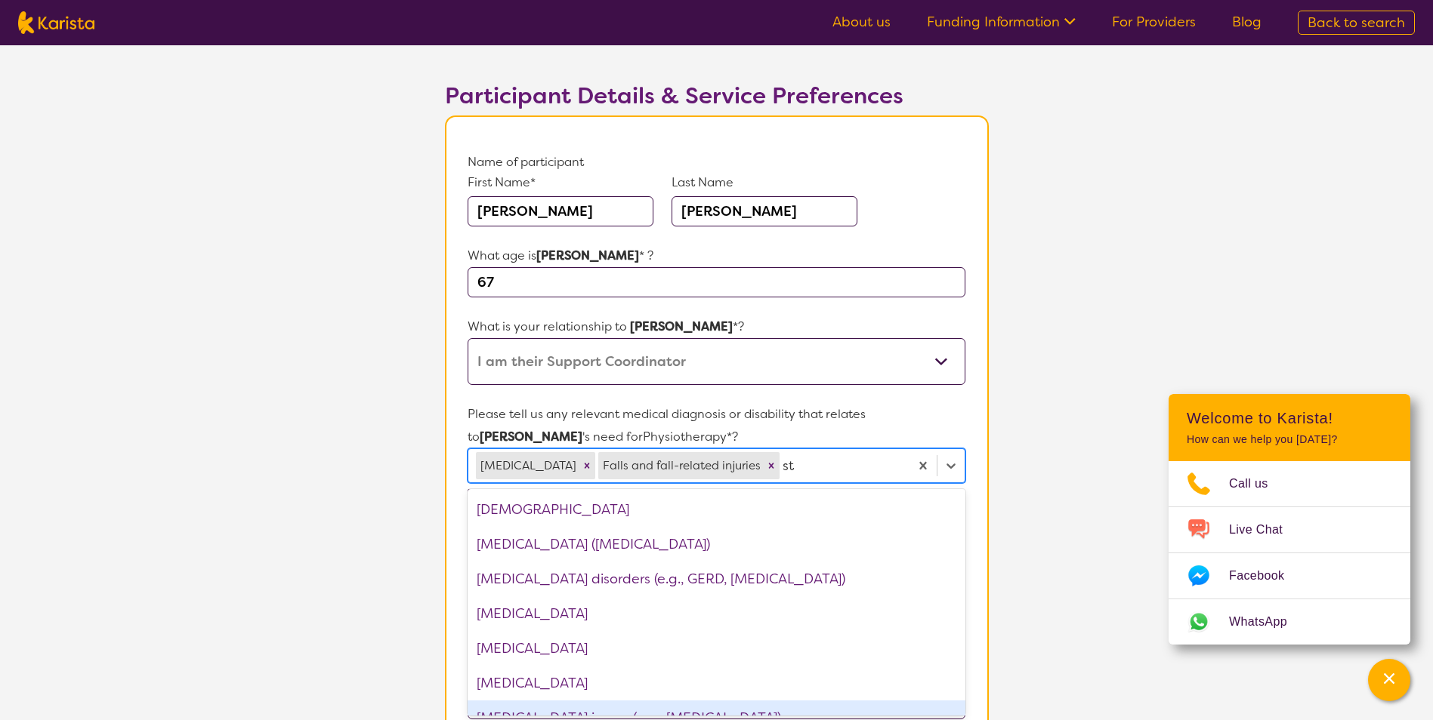
type input "s"
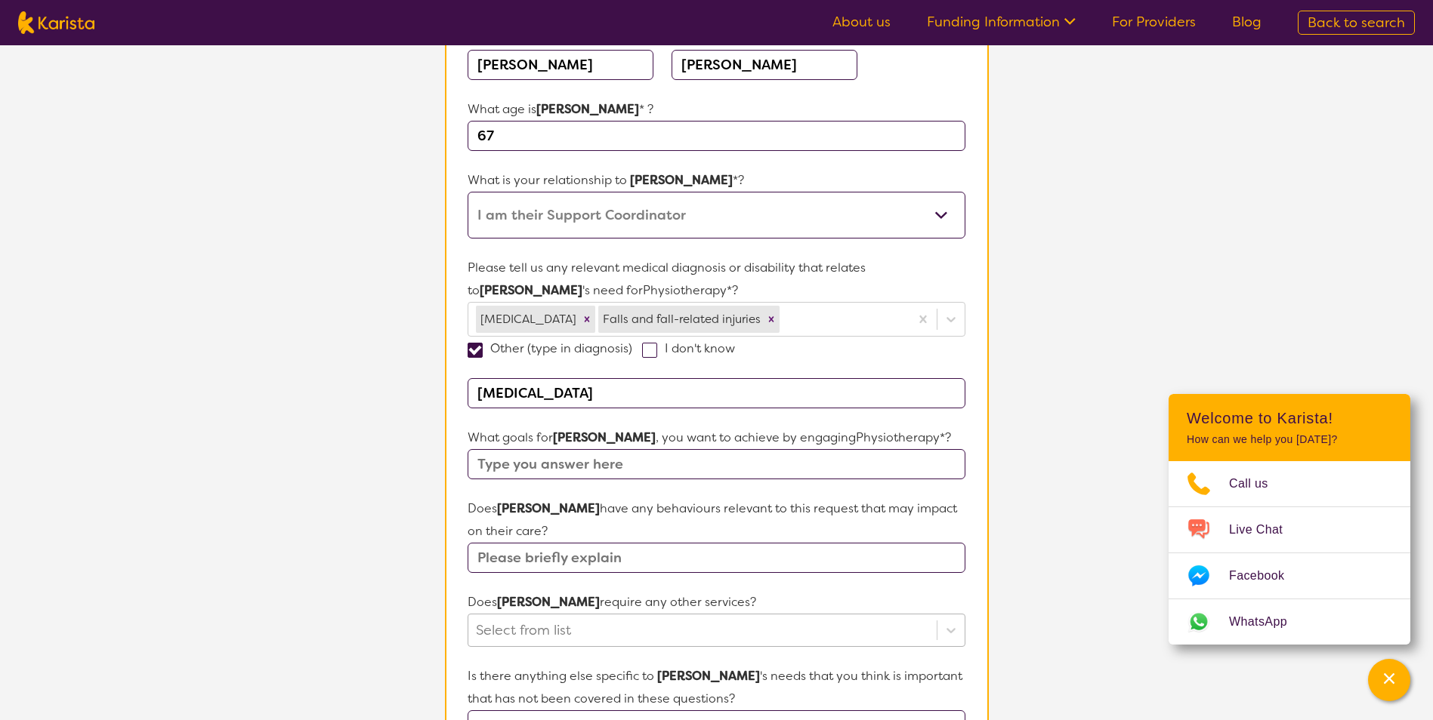
scroll to position [223, 0]
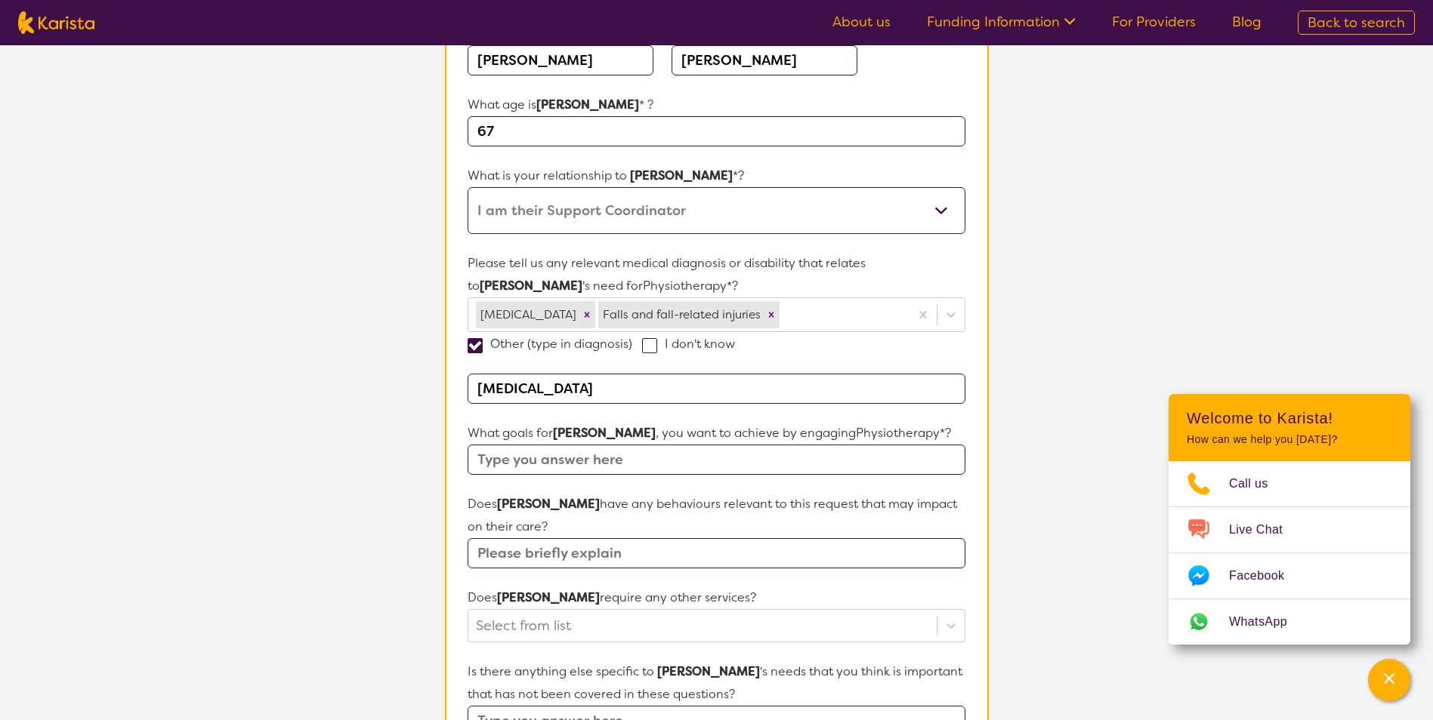
click at [641, 456] on input "text" at bounding box center [715, 460] width 497 height 30
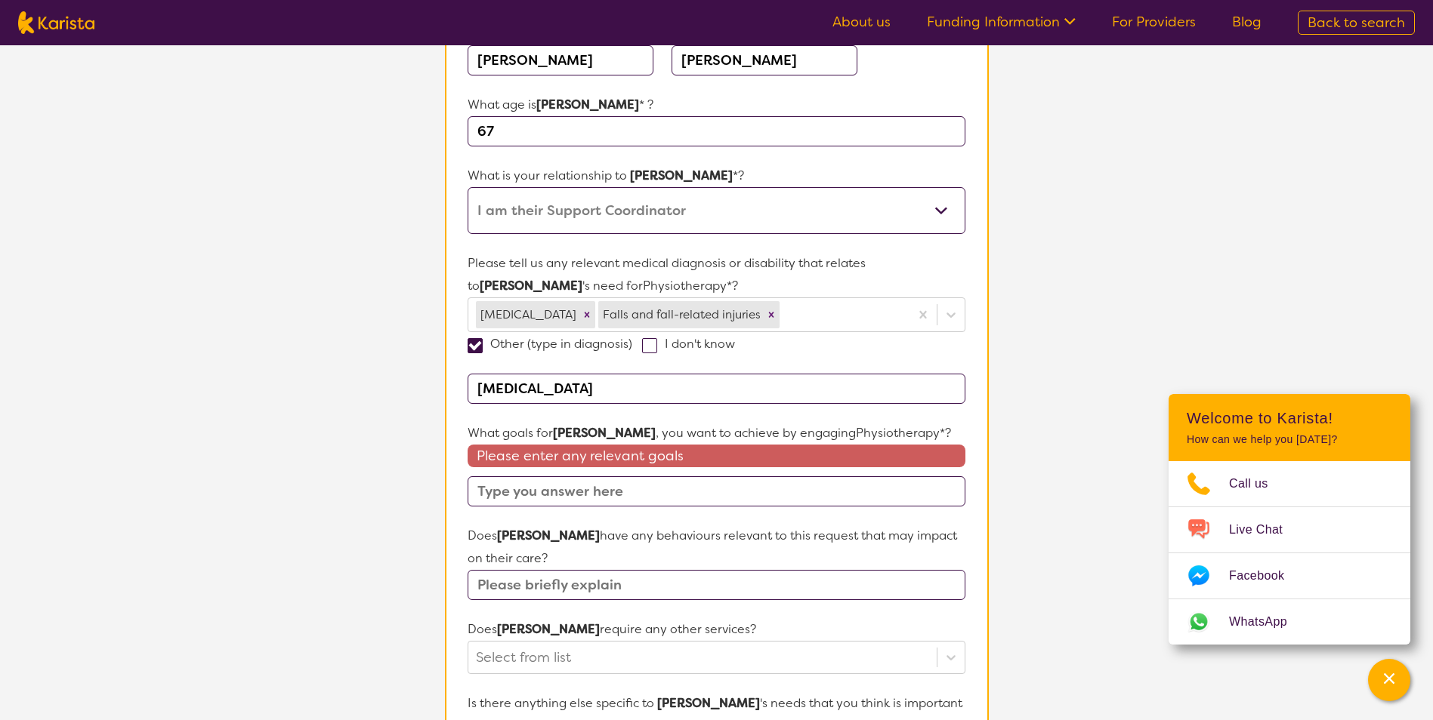
click at [631, 495] on input "text" at bounding box center [715, 492] width 497 height 30
drag, startPoint x: 541, startPoint y: 473, endPoint x: 538, endPoint y: 499, distance: 26.6
paste input "maintain his strength and functional endurance, reduce his falls risk and maint…"
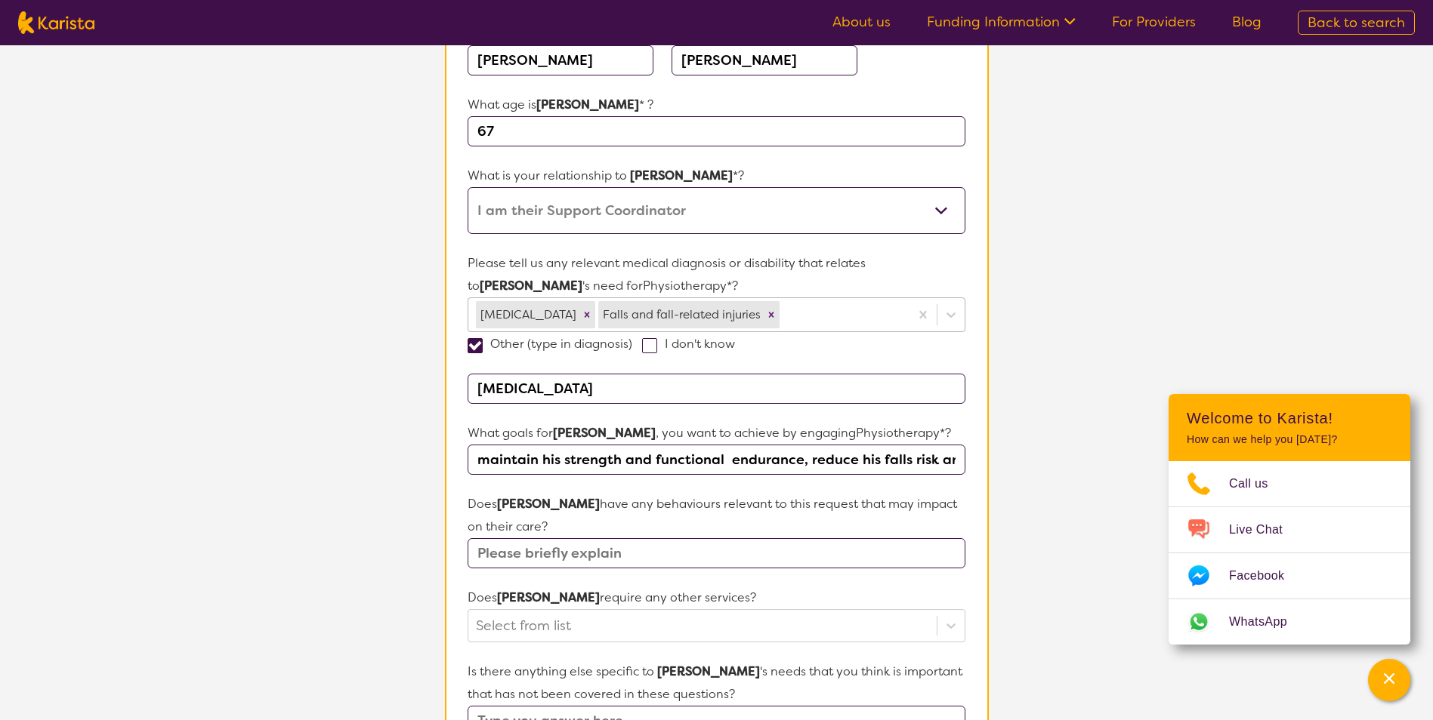
scroll to position [0, 522]
click at [551, 454] on input "maintain his strength and functional endurance, reduce his falls risk and maint…" at bounding box center [715, 460] width 497 height 30
drag, startPoint x: 610, startPoint y: 461, endPoint x: 844, endPoint y: 467, distance: 234.2
click at [477, 450] on input "maintain his strength and functional endurance, reduce his falls risk and maint…" at bounding box center [715, 460] width 497 height 30
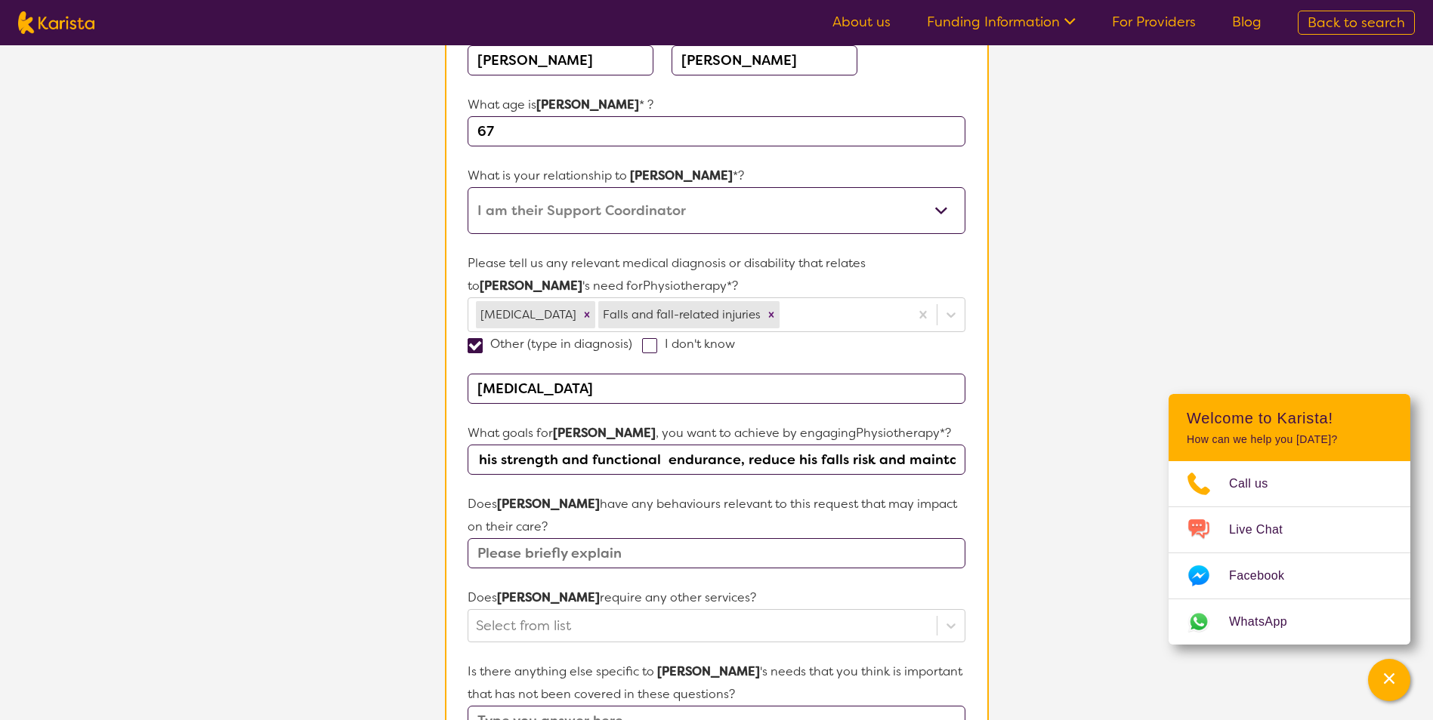
scroll to position [0, 0]
type input "Maintain his strength and functional endurance, reduce his falls risk and maint…"
click at [675, 557] on input "text" at bounding box center [715, 553] width 497 height 30
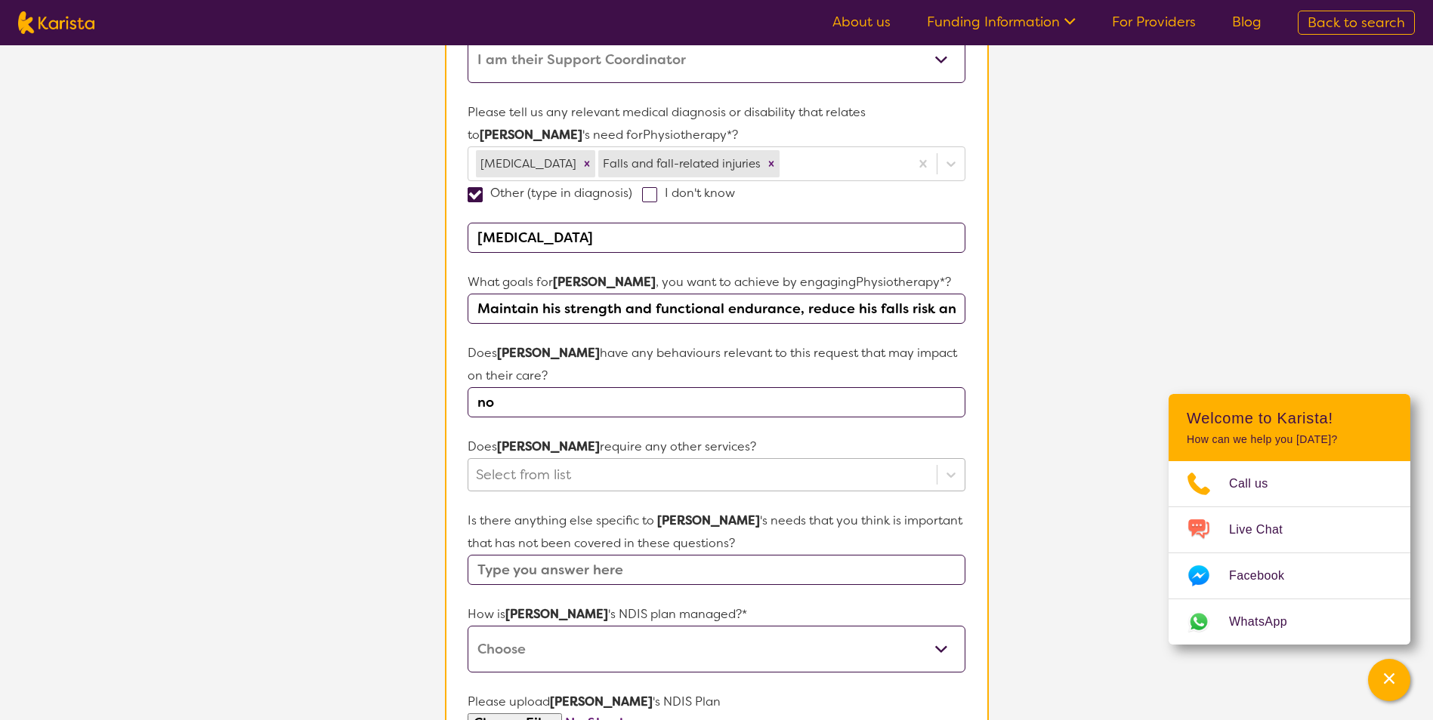
type input "no"
click at [810, 473] on div at bounding box center [702, 475] width 452 height 26
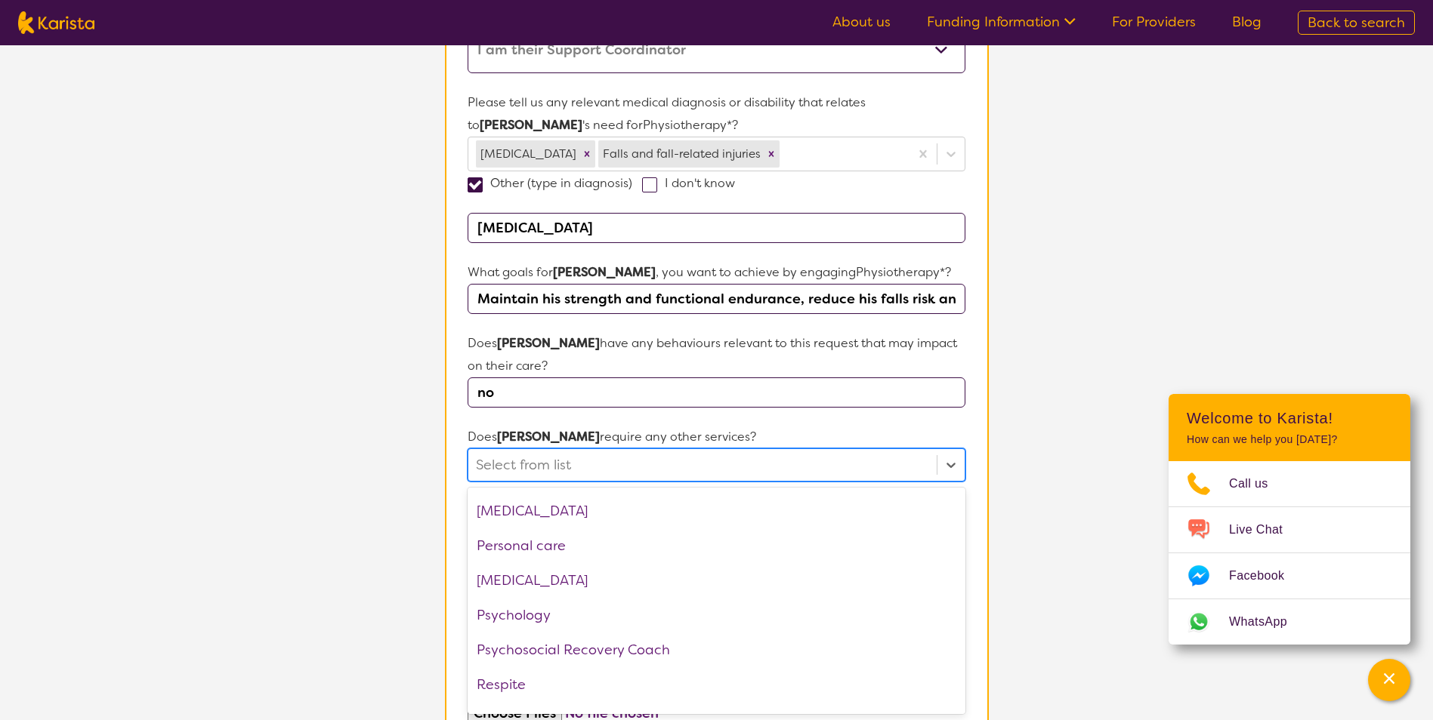
scroll to position [453, 0]
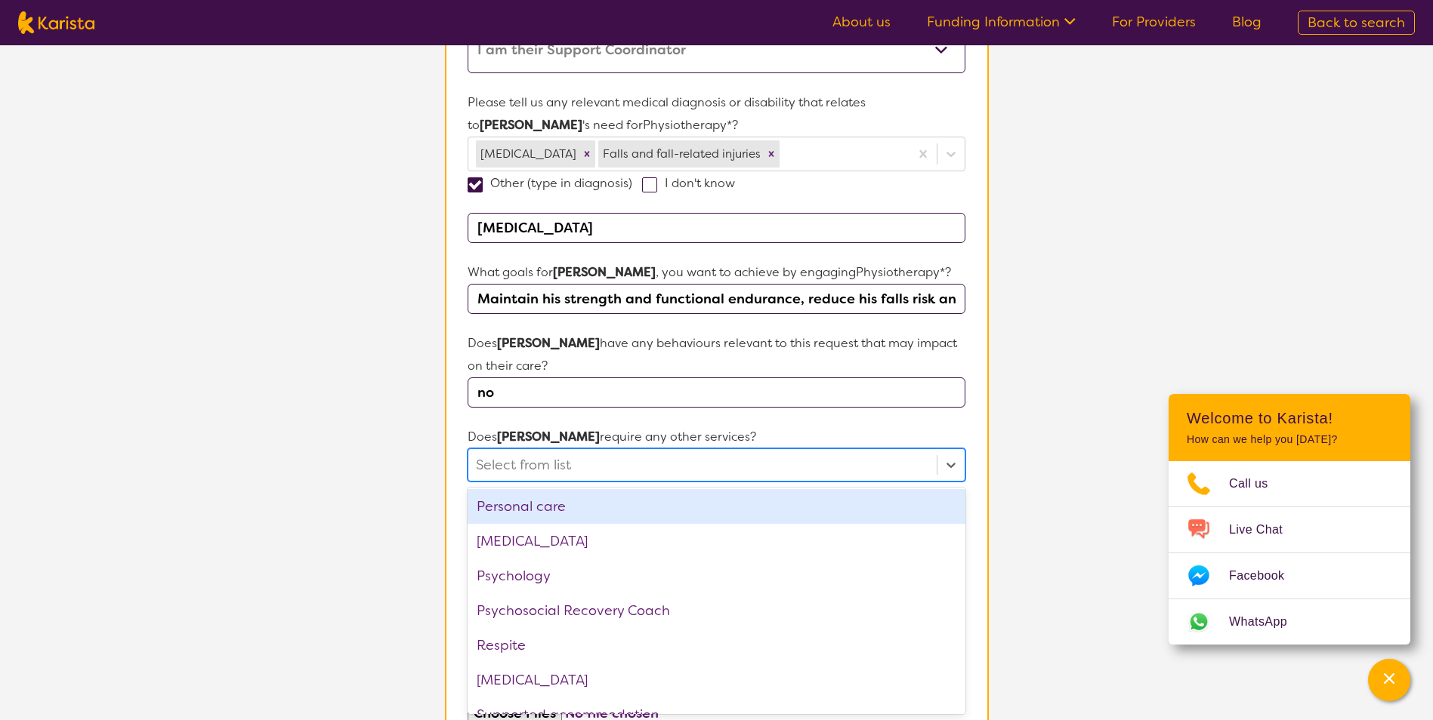
click at [838, 440] on p "Does [PERSON_NAME] require any other services?" at bounding box center [715, 437] width 497 height 23
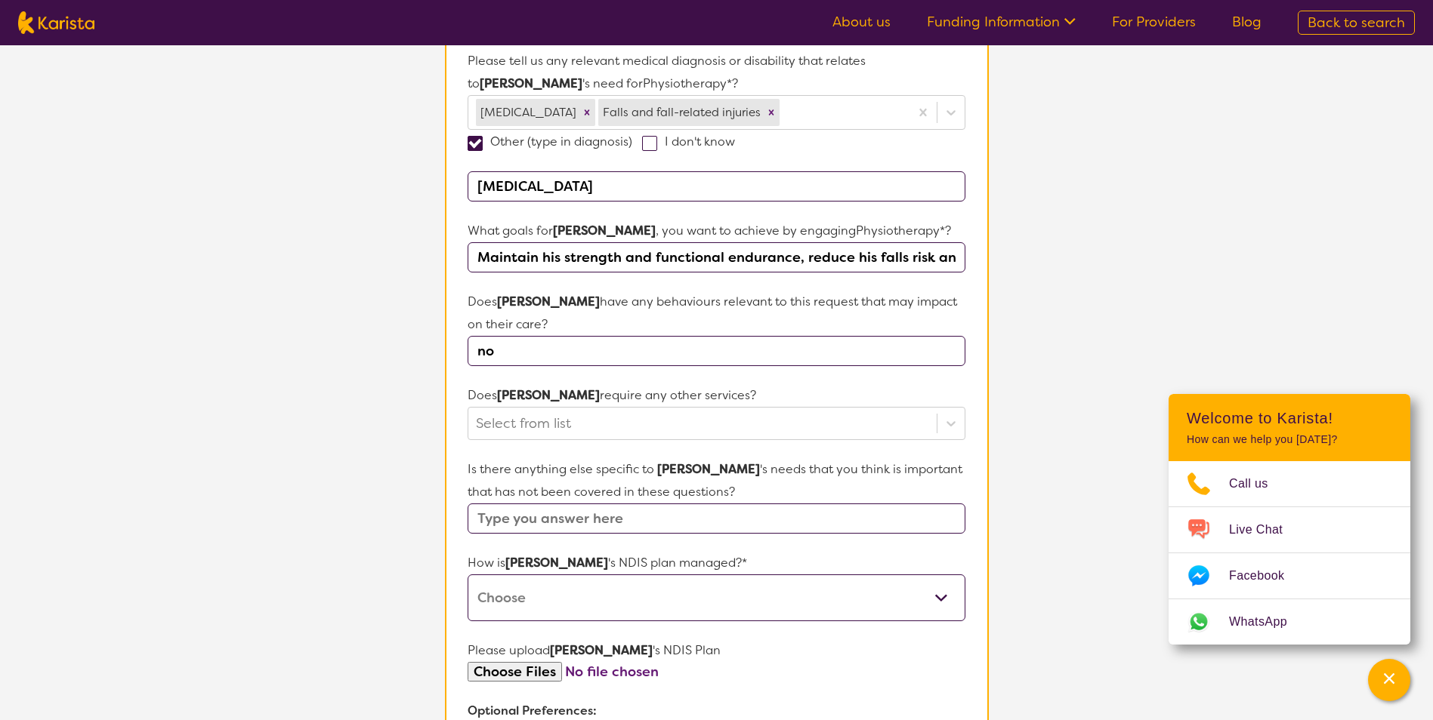
scroll to position [459, 0]
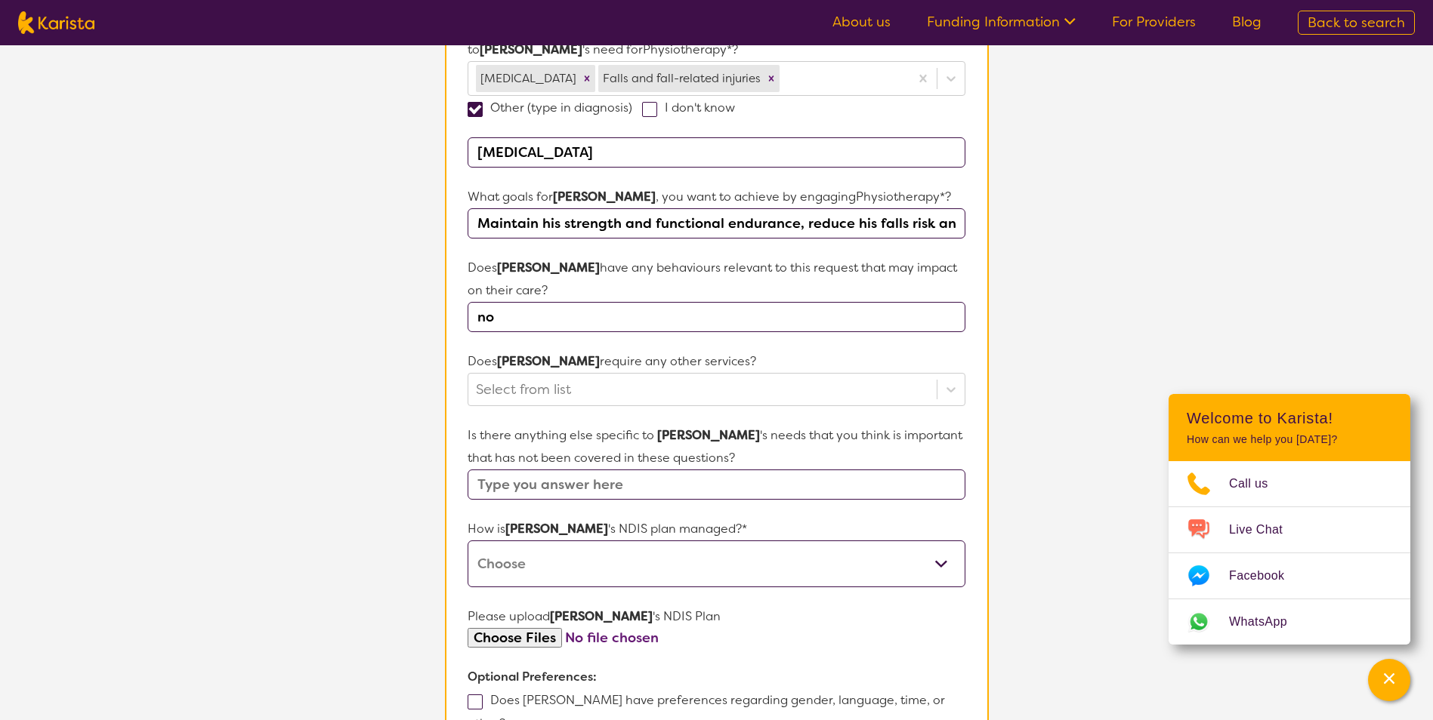
click at [704, 487] on input "text" at bounding box center [715, 485] width 497 height 30
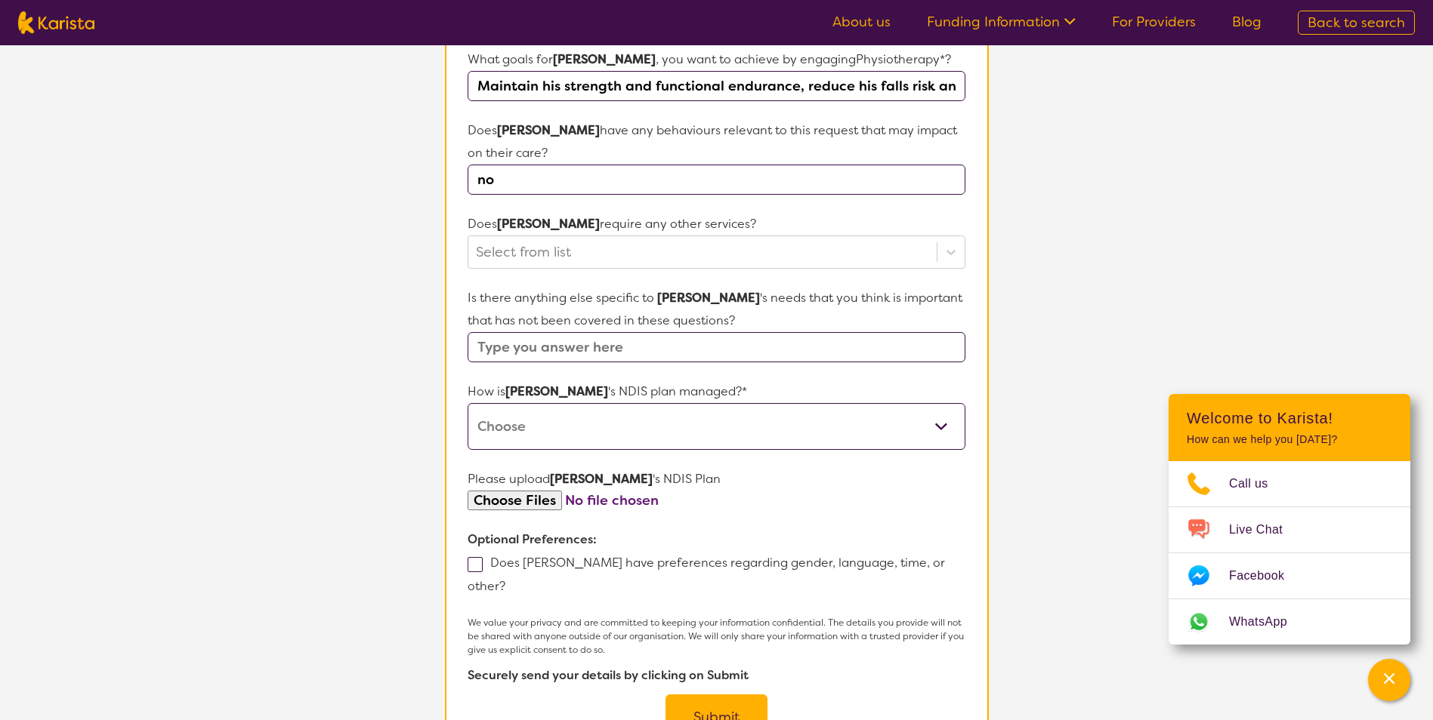
scroll to position [610, 0]
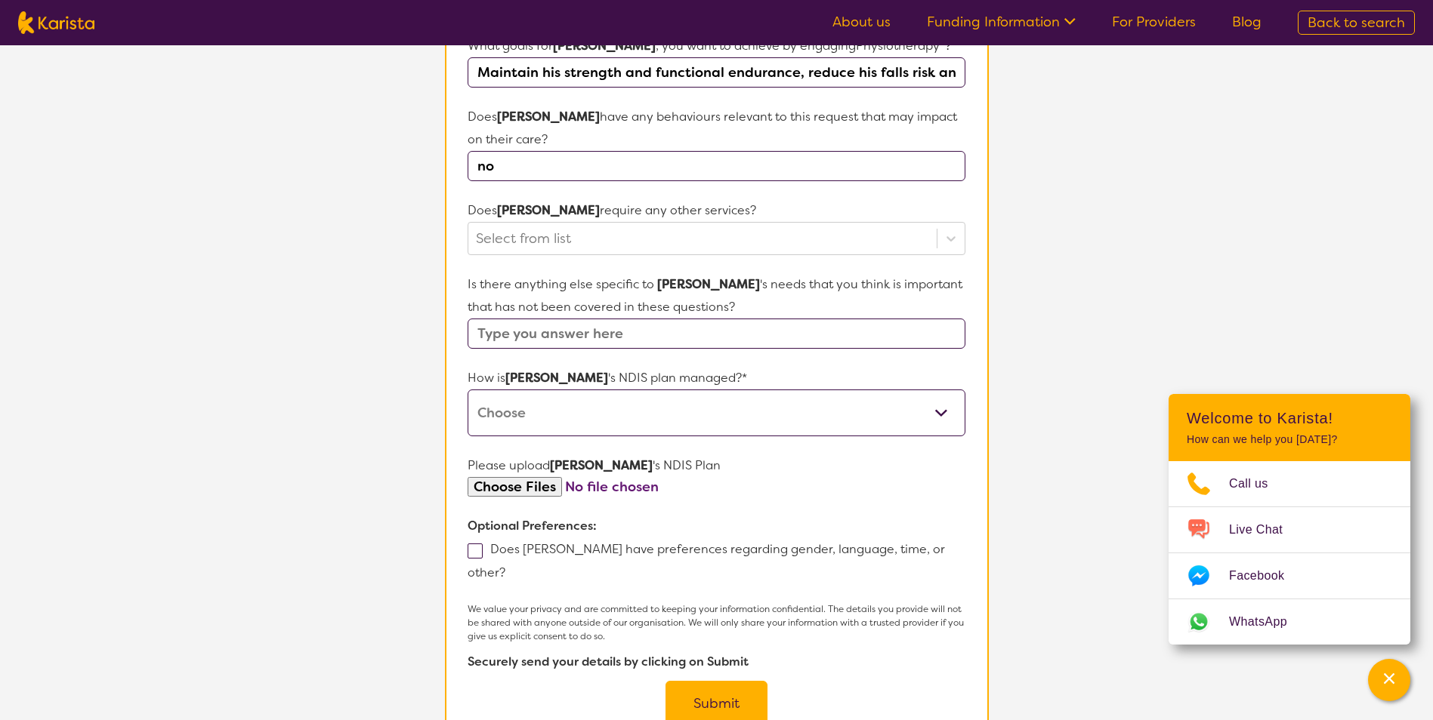
click at [611, 414] on select "Self-managed NDIS plan Managed by a registered plan management provider (not th…" at bounding box center [715, 413] width 497 height 47
select select "Agency Managed"
click at [467, 390] on select "Self-managed NDIS plan Managed by a registered plan management provider (not th…" at bounding box center [715, 413] width 497 height 47
click at [547, 486] on input "file" at bounding box center [715, 487] width 497 height 20
type input "C:\fakepath\430045631 [PERSON_NAME].pdf"
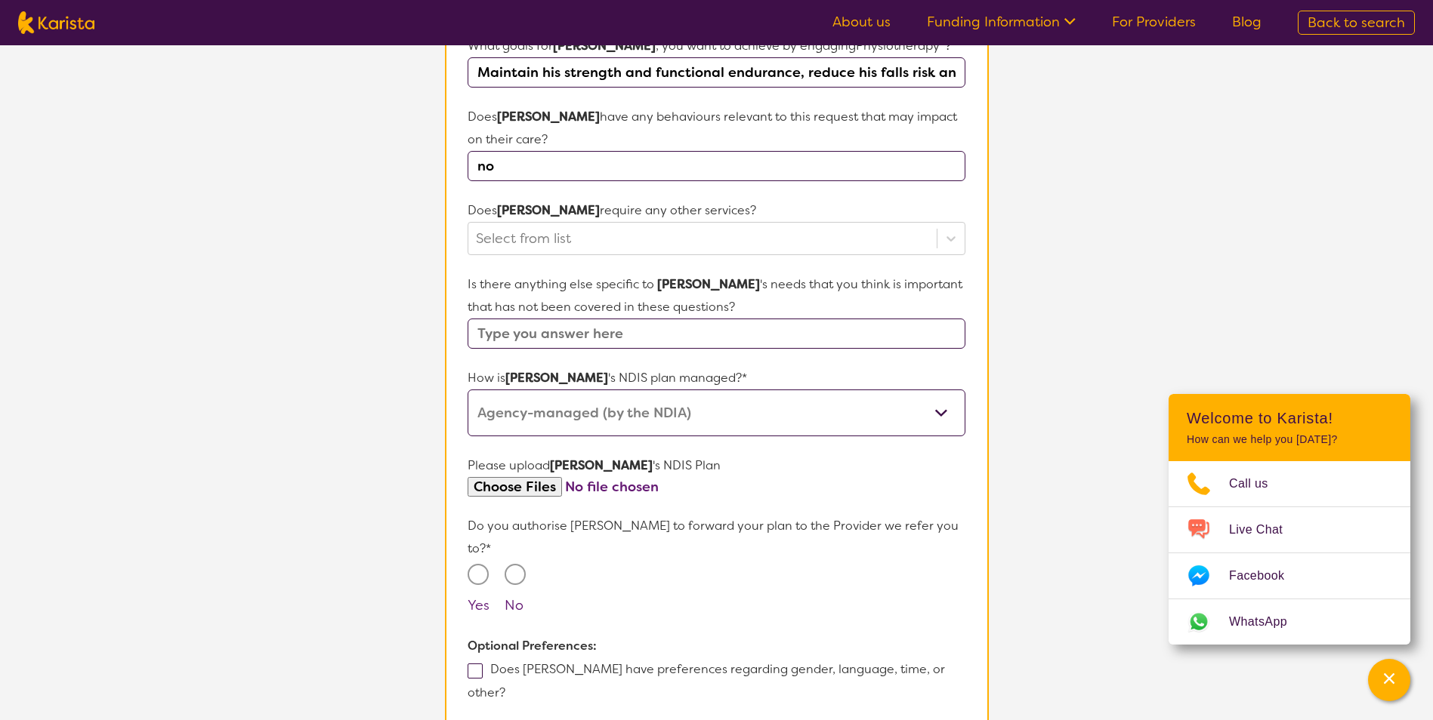
click at [607, 484] on input "file" at bounding box center [715, 487] width 497 height 20
click at [534, 482] on input "file" at bounding box center [715, 487] width 497 height 20
type input "C:\fakepath\430045631 [PERSON_NAME].pdf"
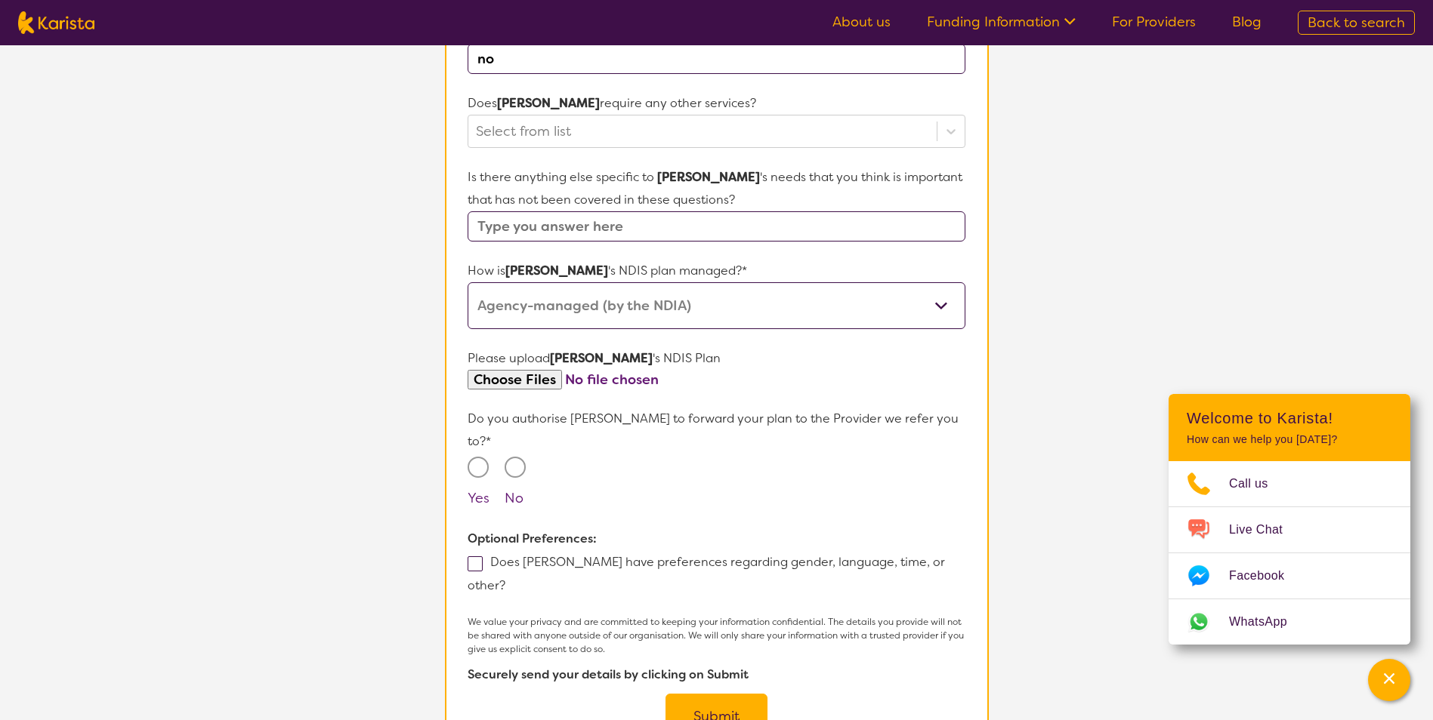
scroll to position [761, 0]
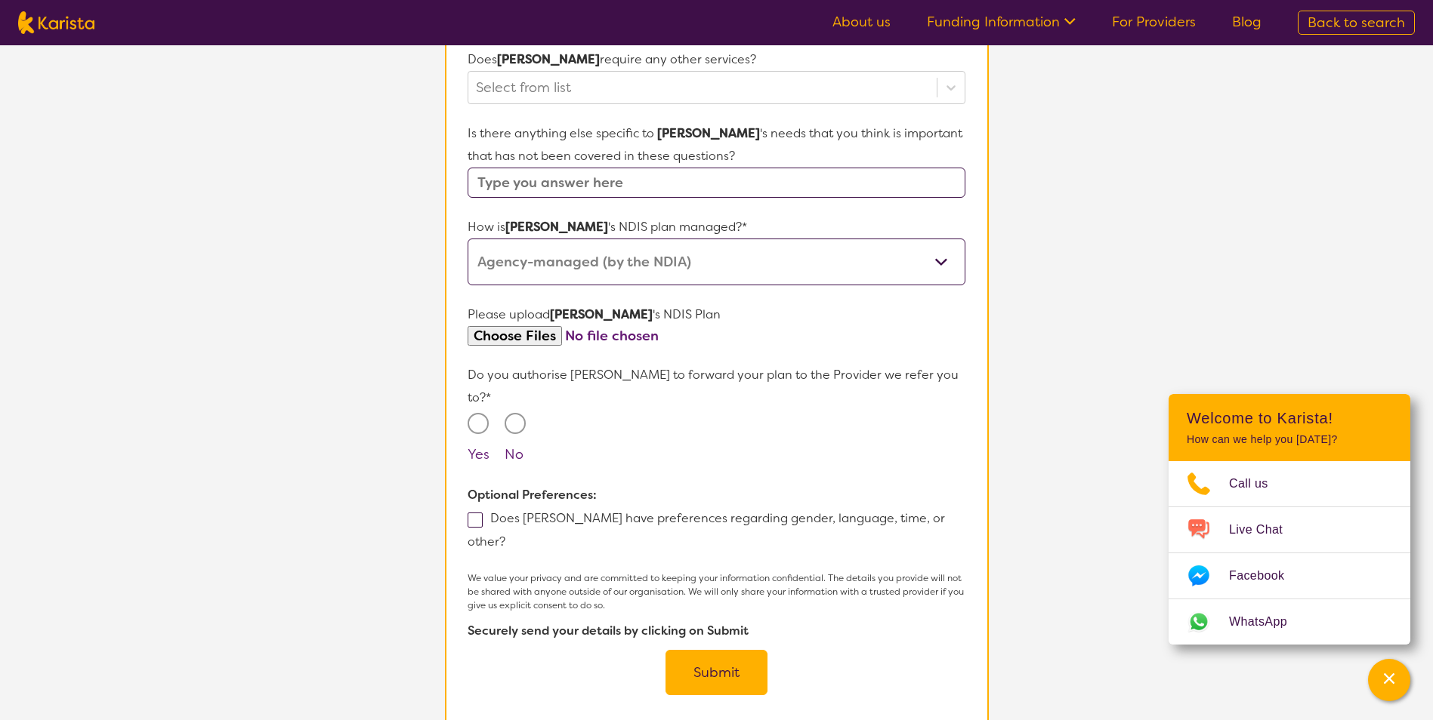
click at [520, 413] on input "No" at bounding box center [514, 423] width 21 height 21
radio input "true"
click at [731, 650] on button "Submit" at bounding box center [716, 672] width 102 height 45
